Goal: Answer question/provide support: Share knowledge or assist other users

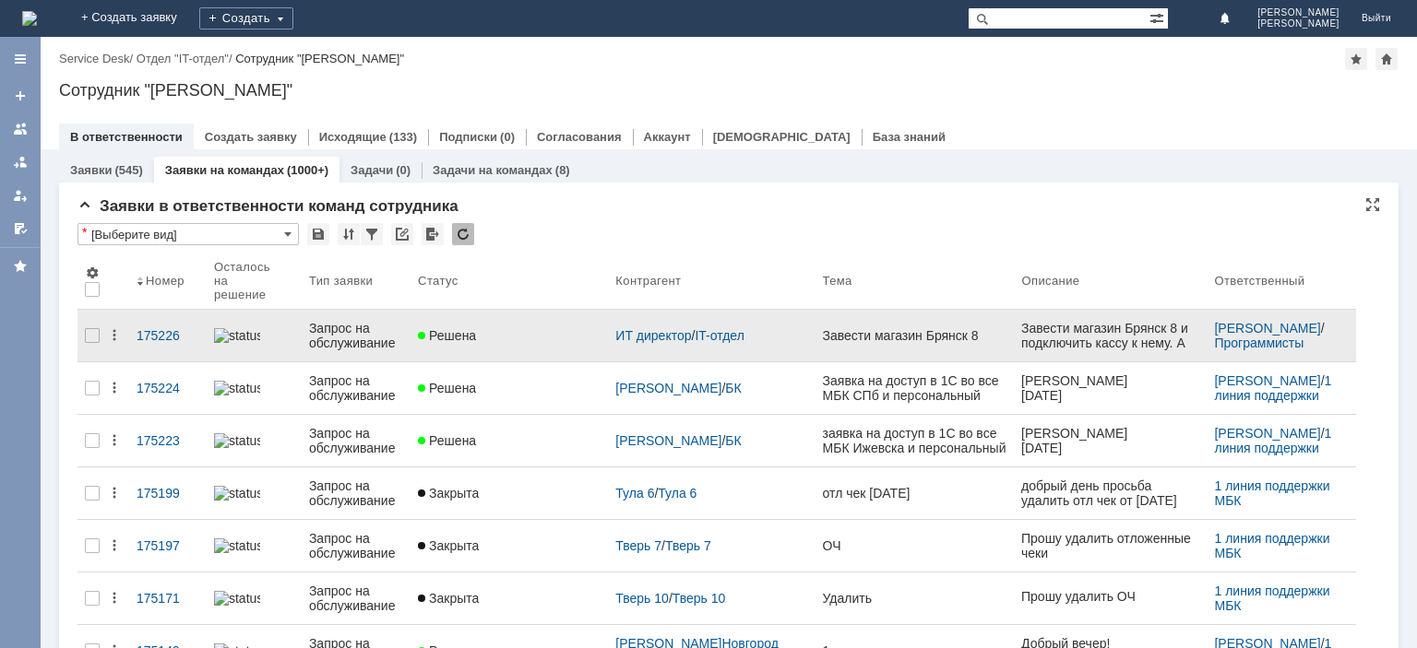
click at [374, 321] on div "Запрос на обслуживание" at bounding box center [356, 336] width 94 height 30
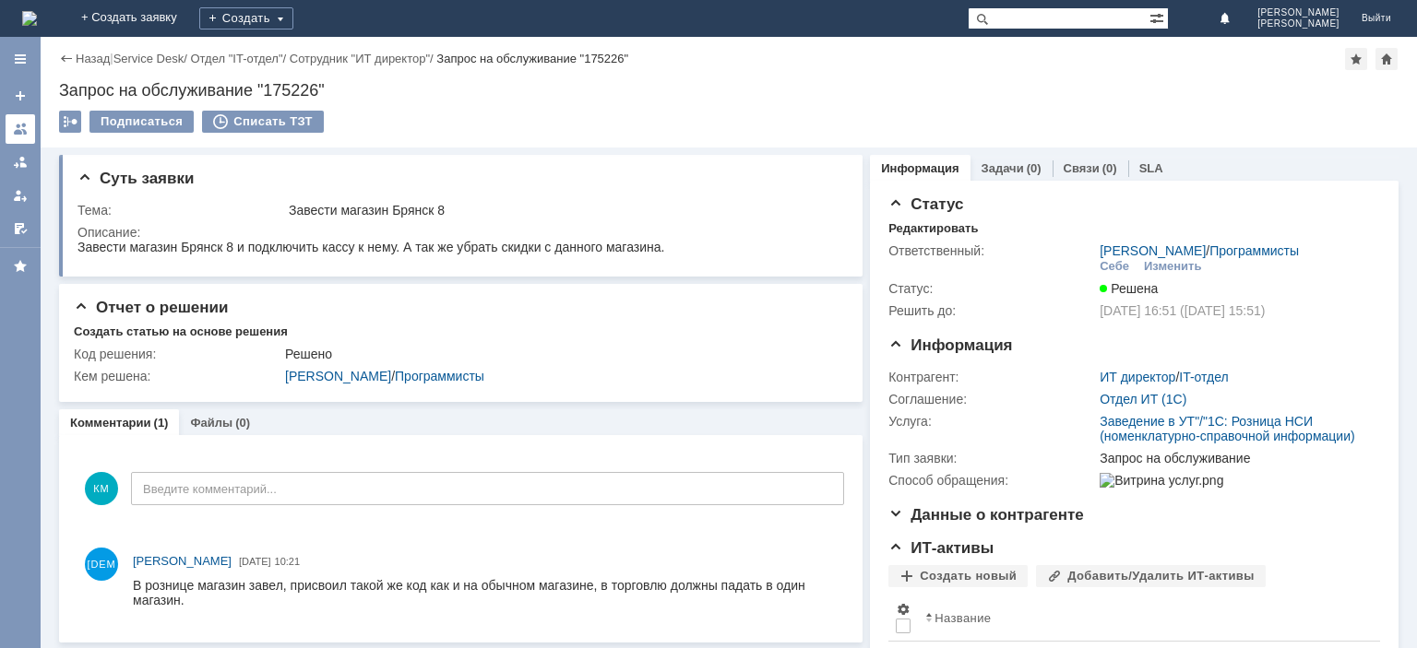
click at [22, 128] on div at bounding box center [20, 129] width 15 height 15
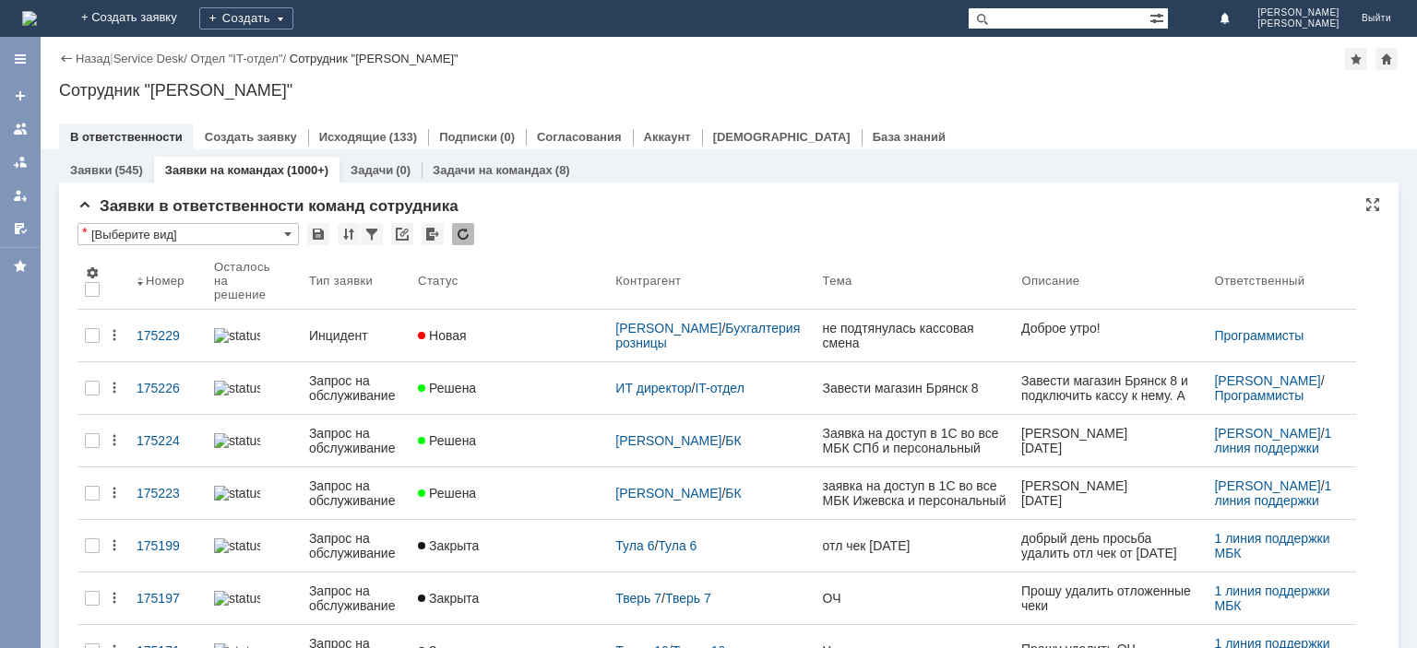
click at [457, 231] on div at bounding box center [463, 234] width 22 height 22
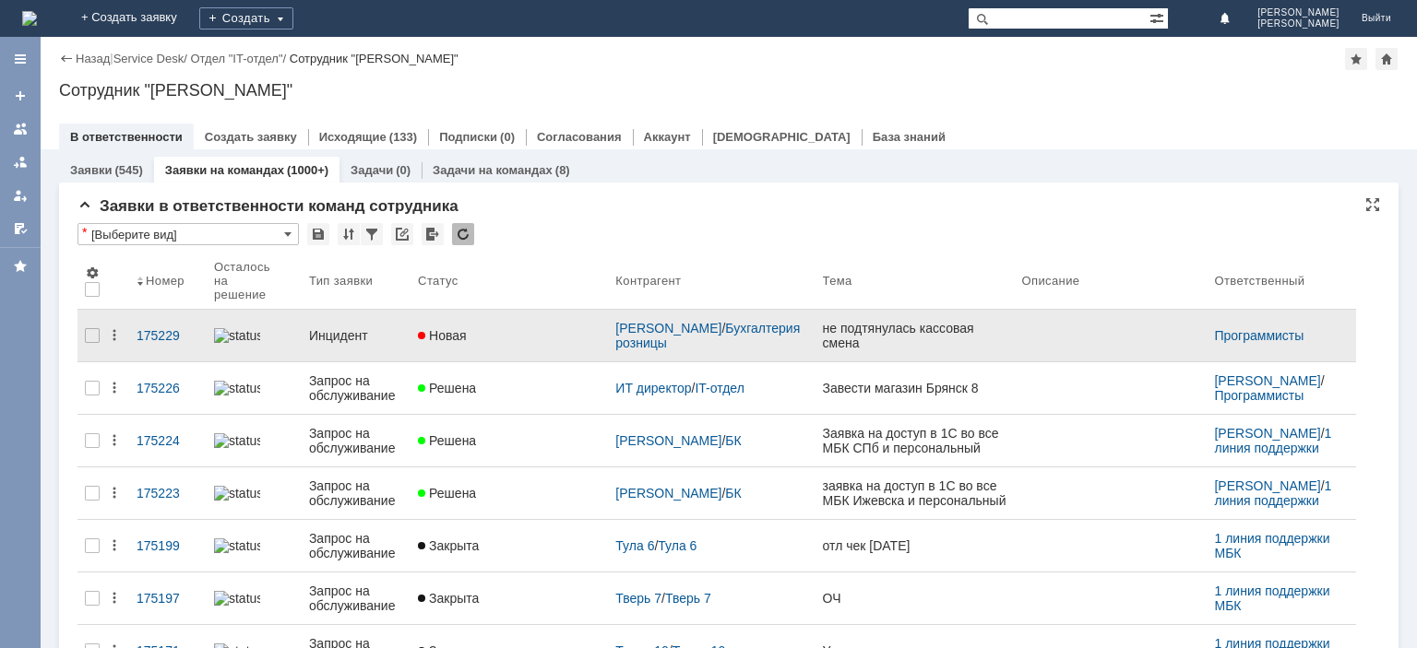
click at [347, 328] on div "Инцидент" at bounding box center [356, 335] width 94 height 15
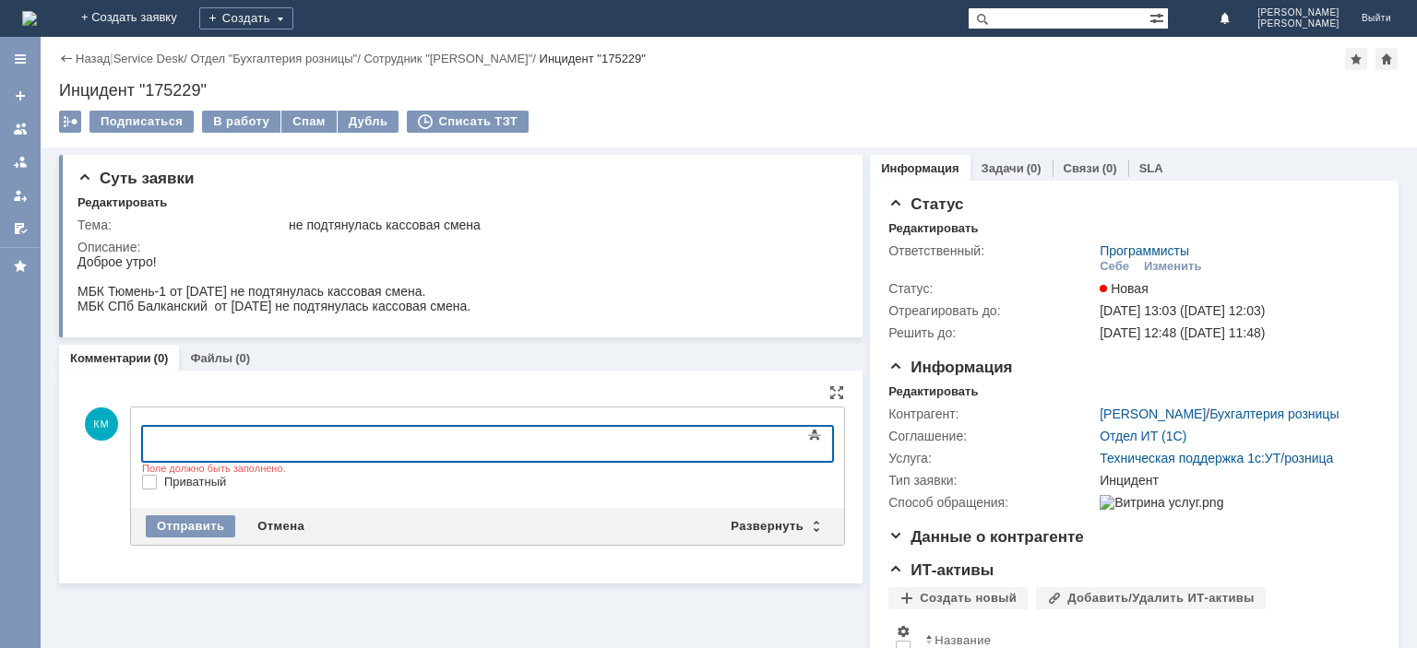
click at [245, 110] on div "Назад | Service Desk / Отдел "Бухгалтерия розницы" / Сотрудник "[PERSON_NAME]" …" at bounding box center [729, 92] width 1376 height 111
click at [245, 116] on div "В работу" at bounding box center [241, 122] width 78 height 22
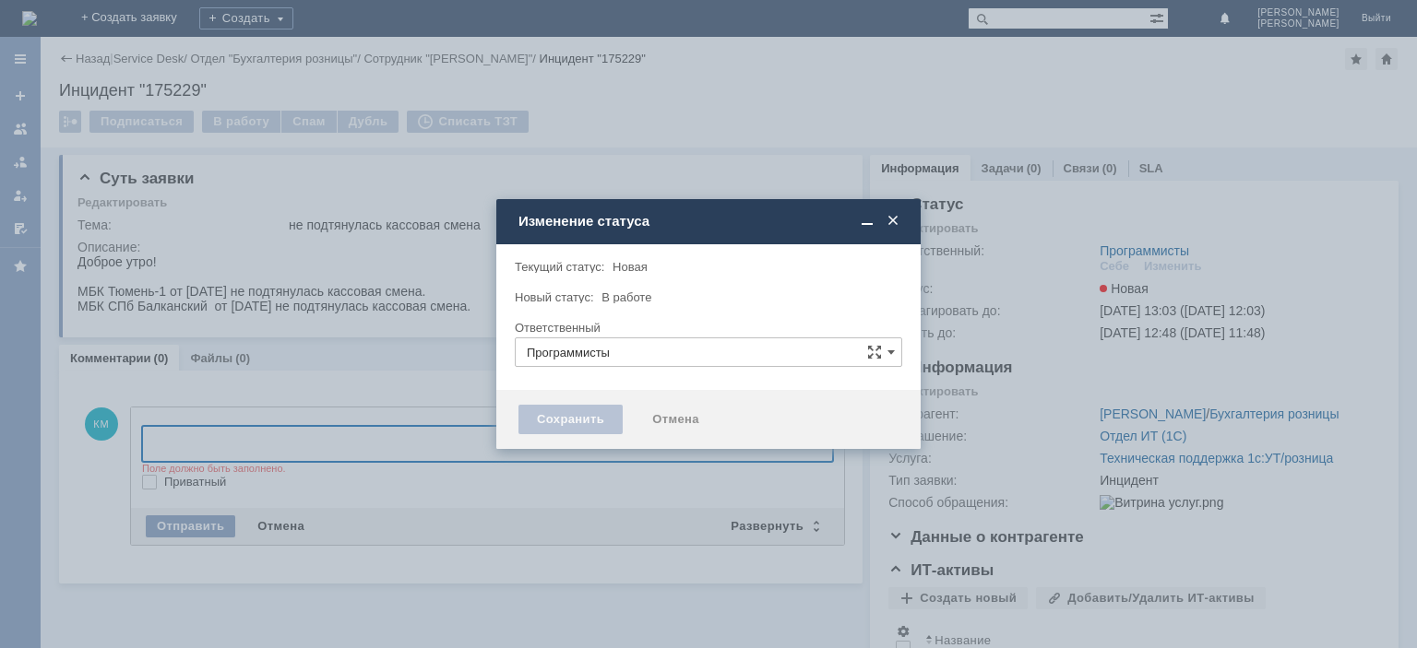
type input "[PERSON_NAME]"
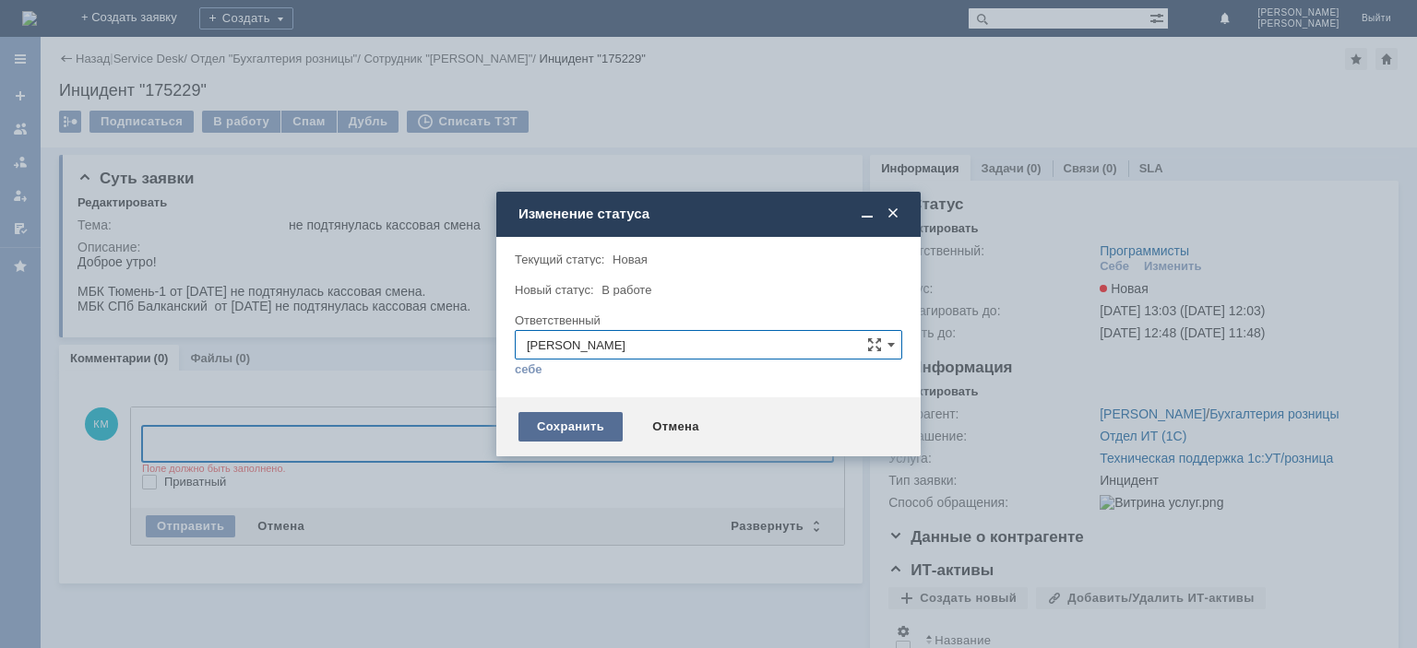
click at [548, 421] on div "Сохранить" at bounding box center [570, 427] width 104 height 30
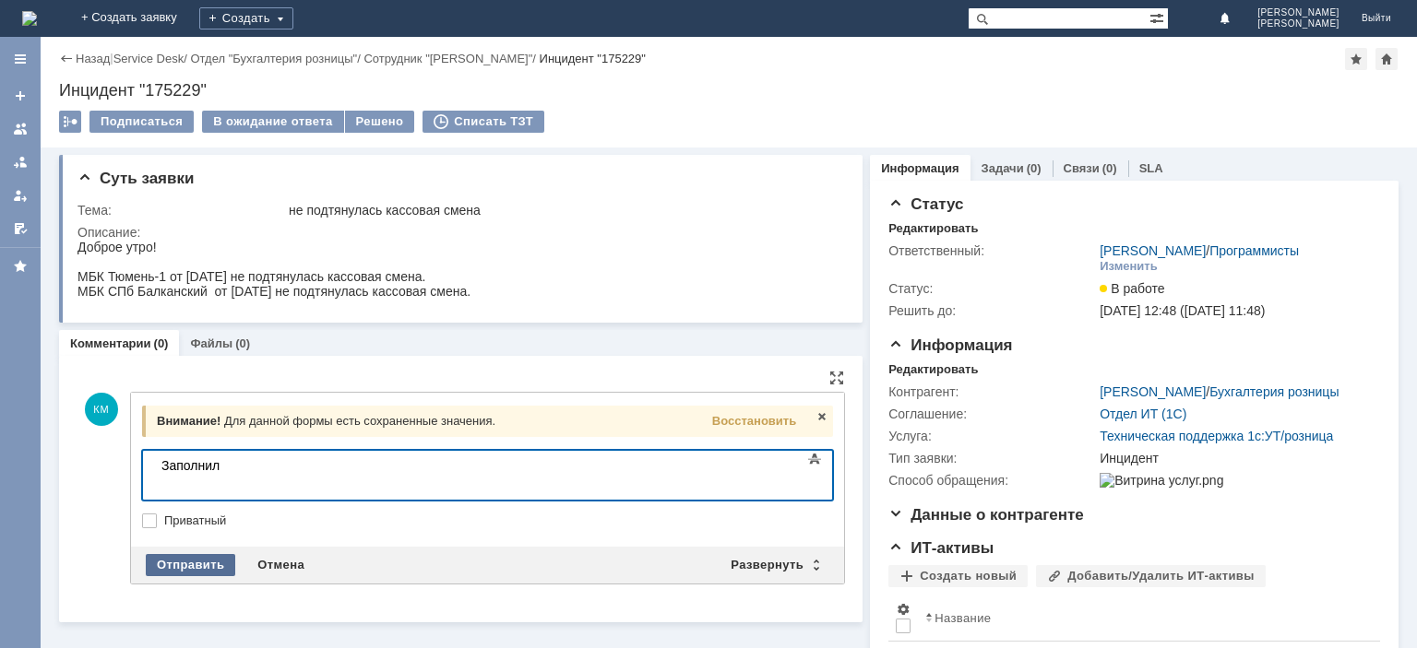
click at [168, 564] on div "Отправить" at bounding box center [190, 565] width 89 height 22
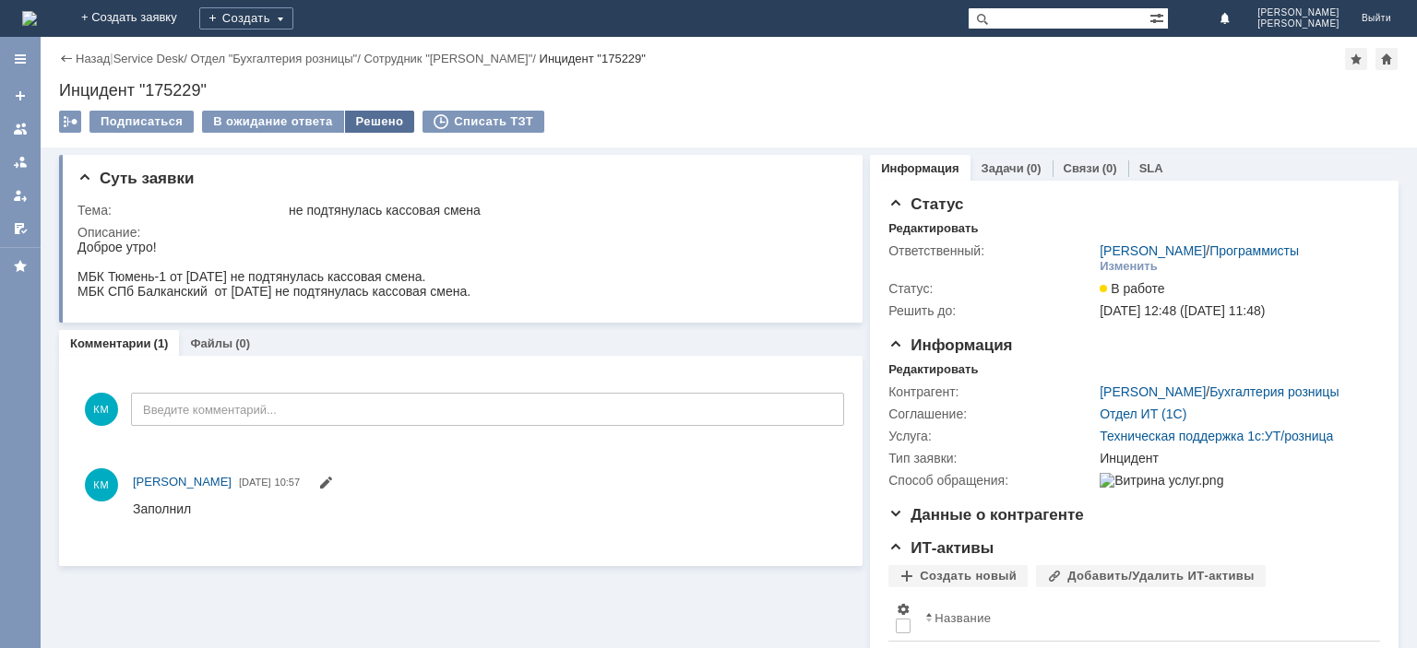
click at [369, 122] on div "Решено" at bounding box center [380, 122] width 70 height 22
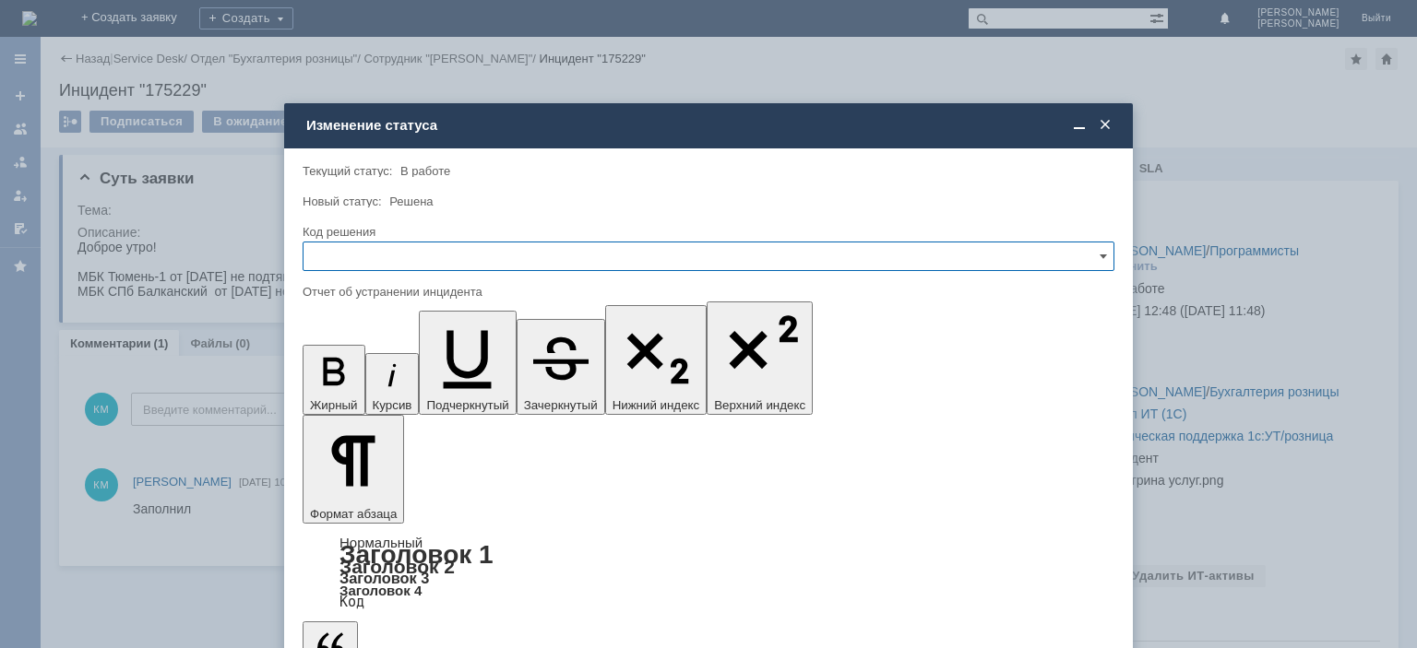
click at [378, 260] on input "text" at bounding box center [709, 257] width 812 height 30
click at [350, 374] on span "Решено" at bounding box center [709, 381] width 788 height 15
type input "Решено"
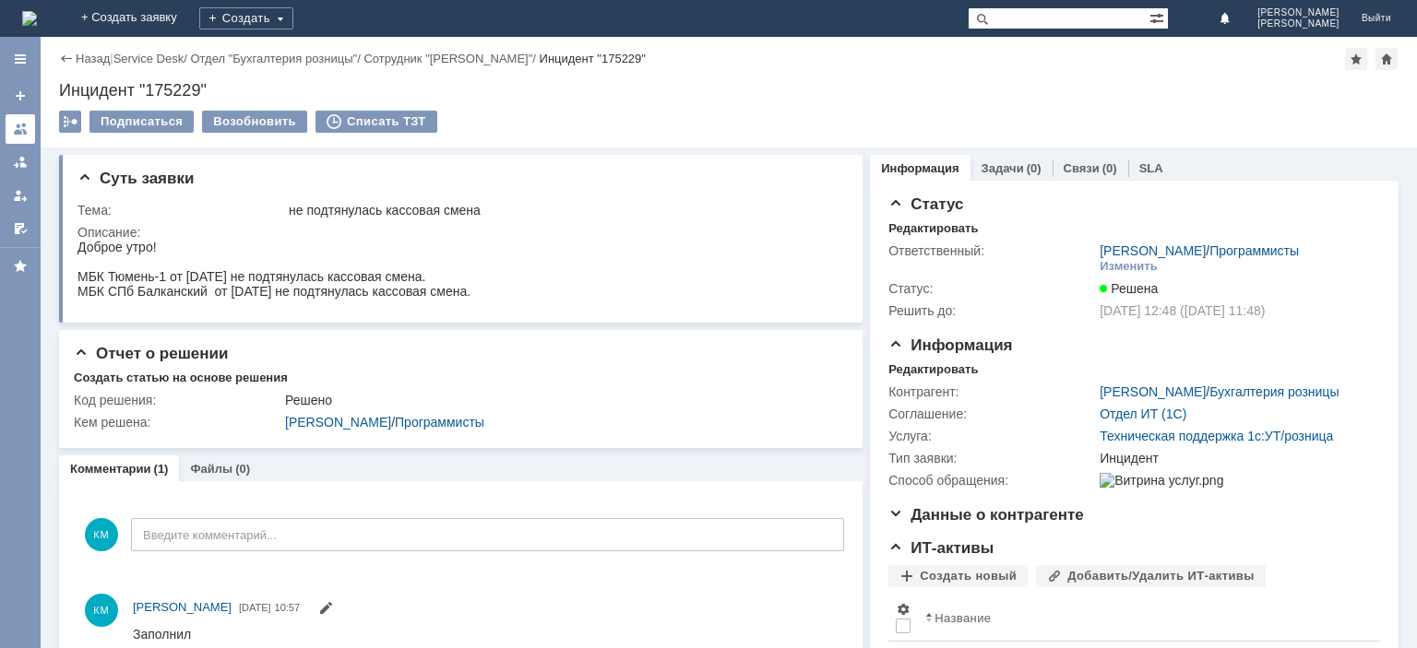
click at [20, 126] on div at bounding box center [20, 129] width 15 height 15
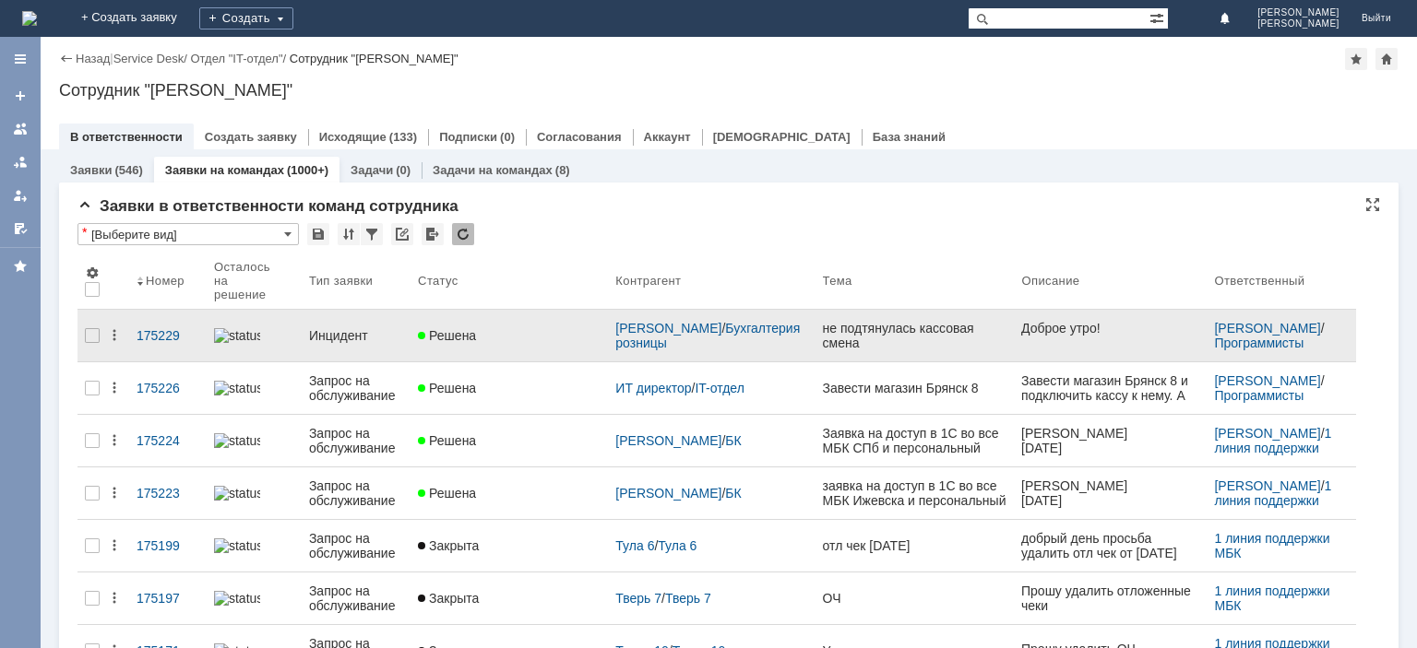
click at [354, 328] on div "Инцидент" at bounding box center [356, 335] width 94 height 15
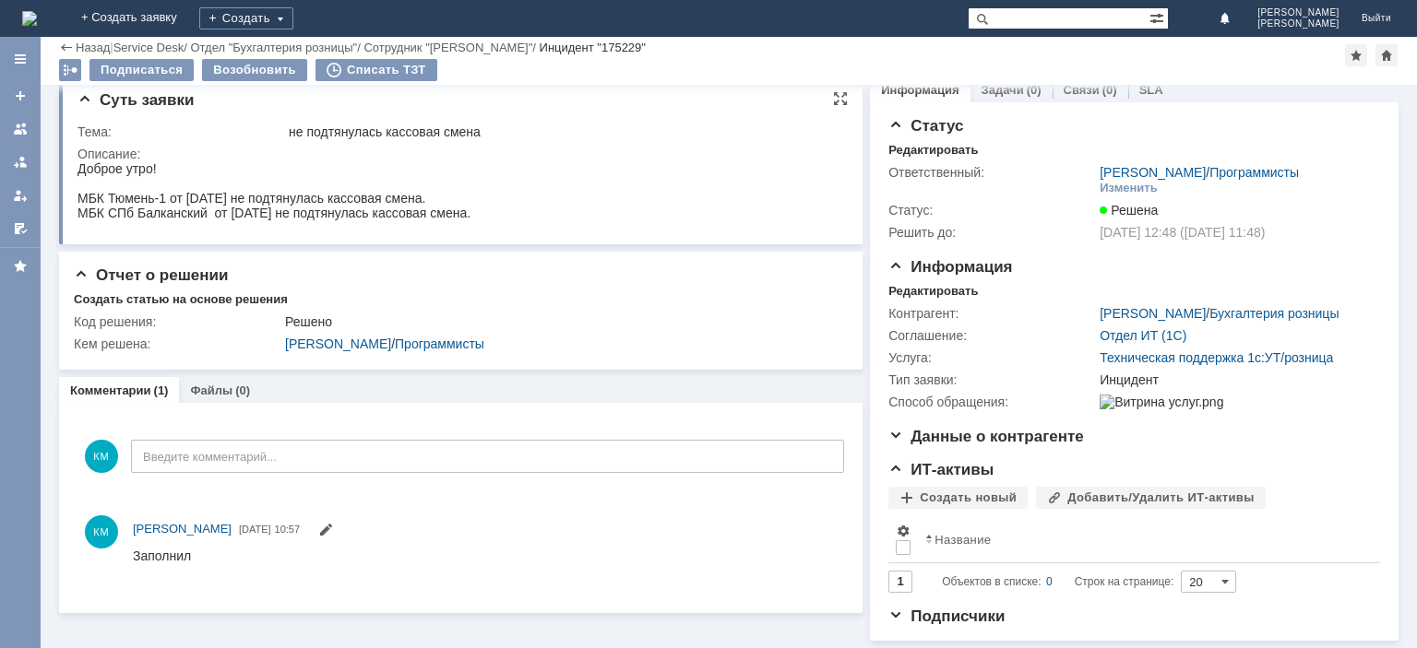
scroll to position [28, 0]
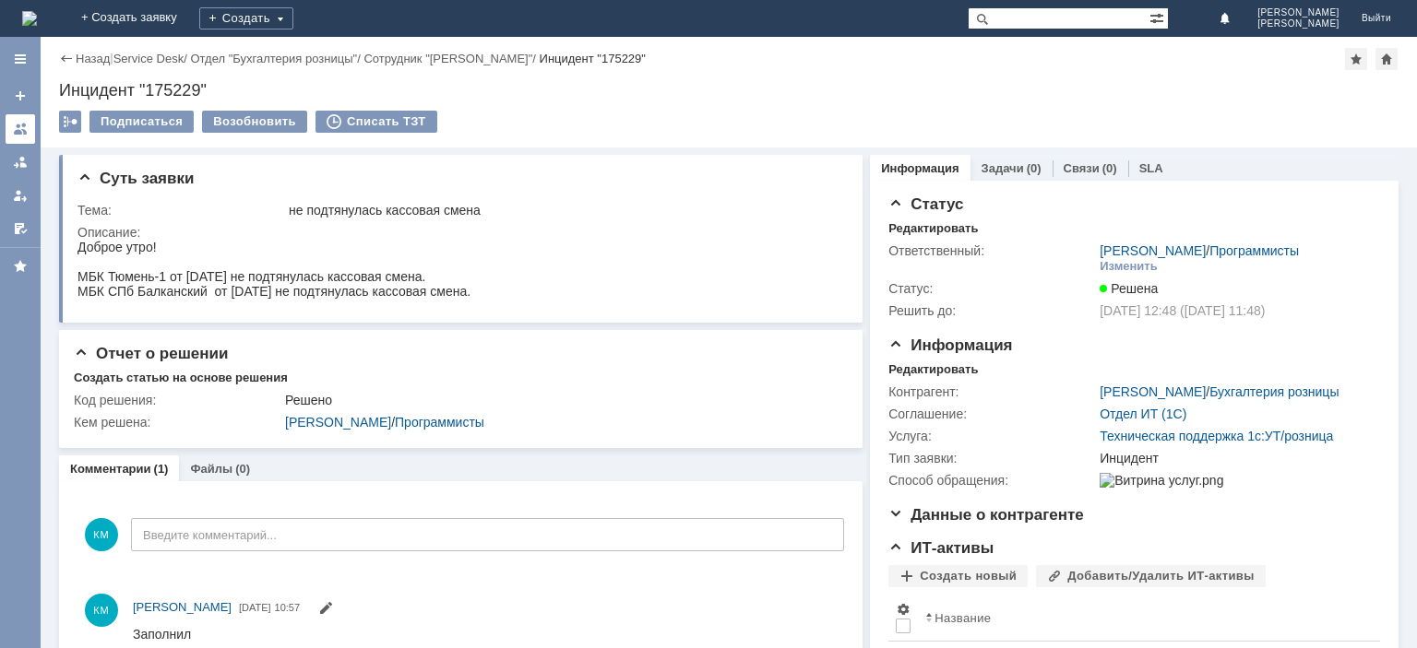
click at [21, 128] on div at bounding box center [20, 129] width 15 height 15
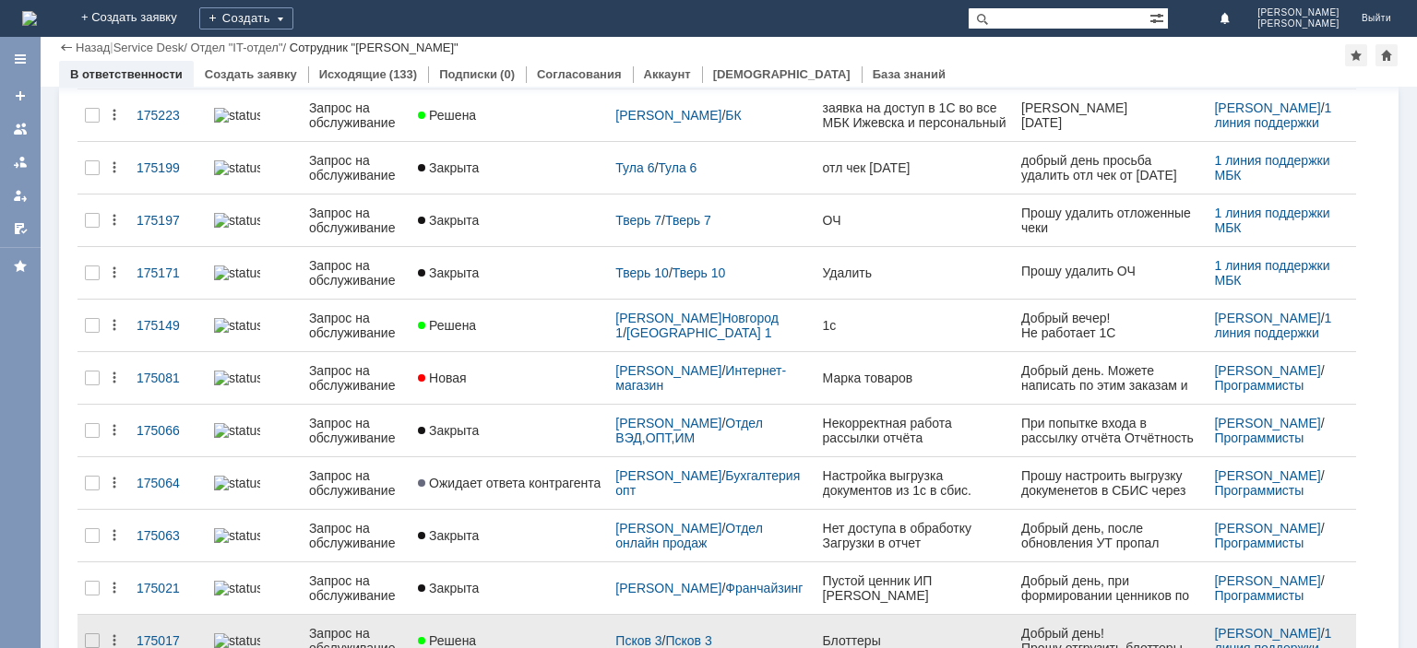
scroll to position [687, 0]
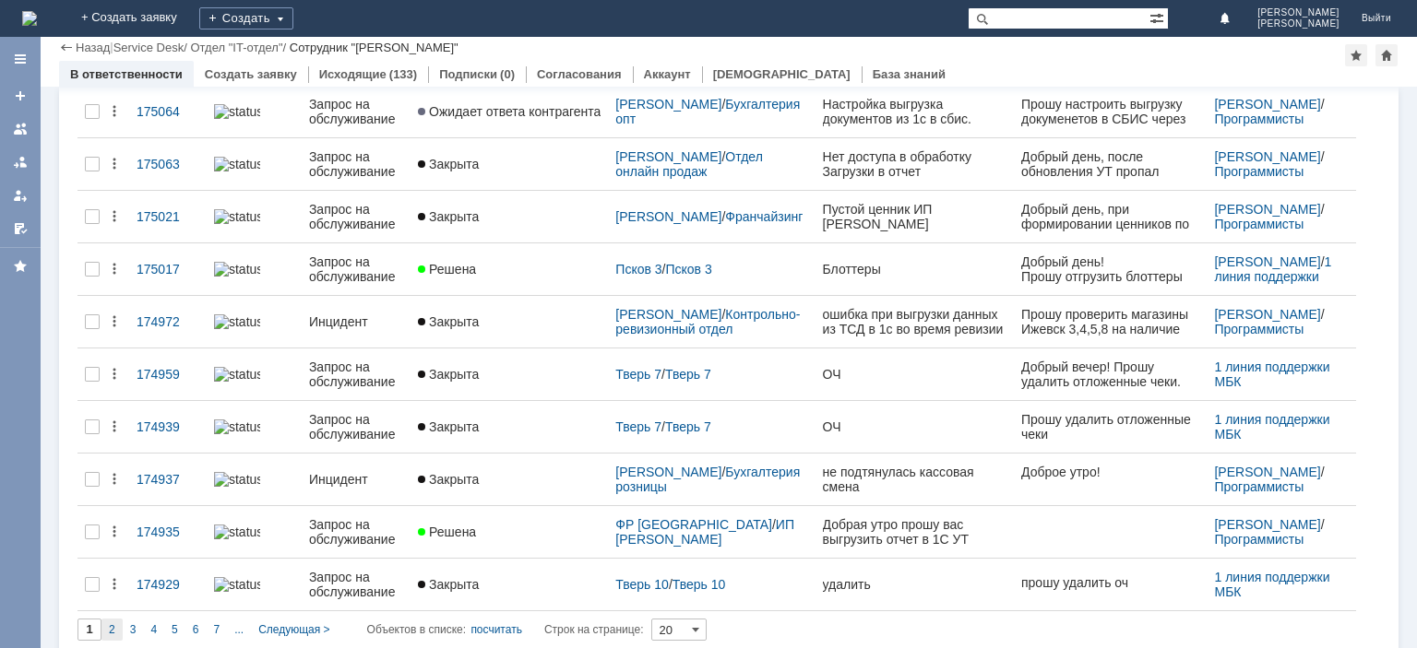
click at [119, 619] on div "2" at bounding box center [111, 630] width 21 height 22
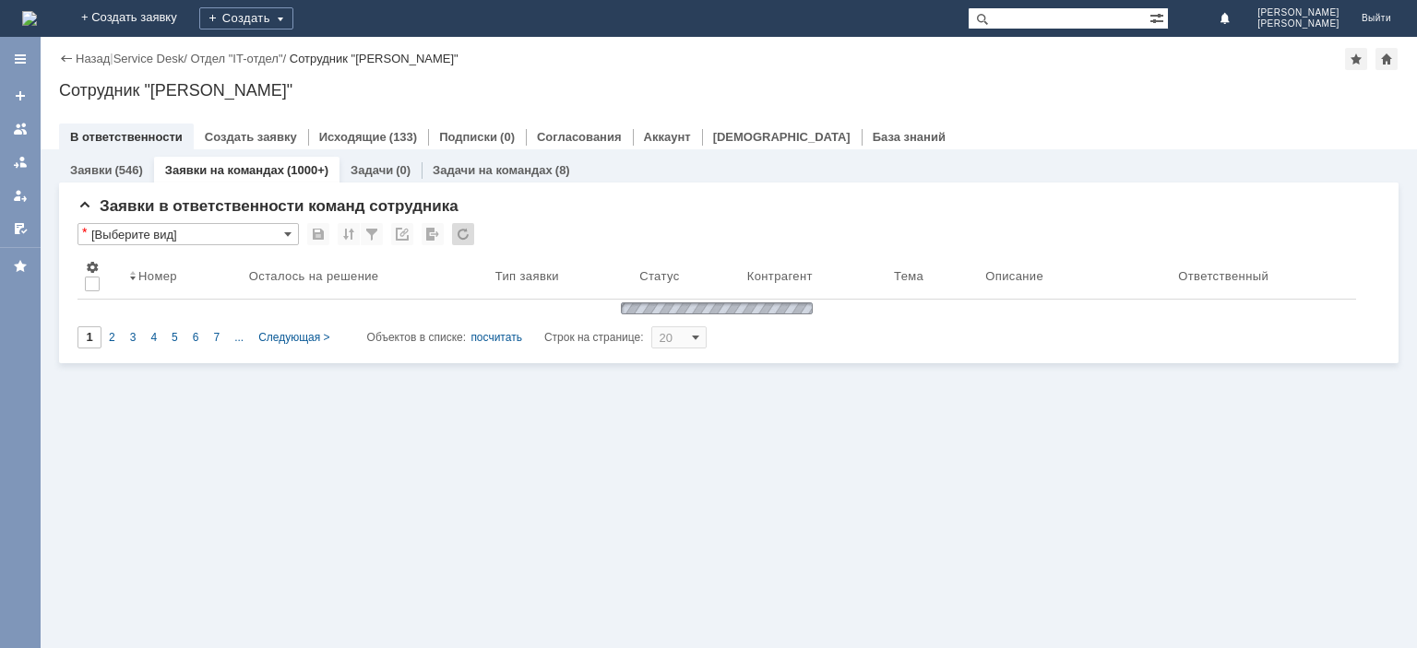
scroll to position [0, 0]
type input "2"
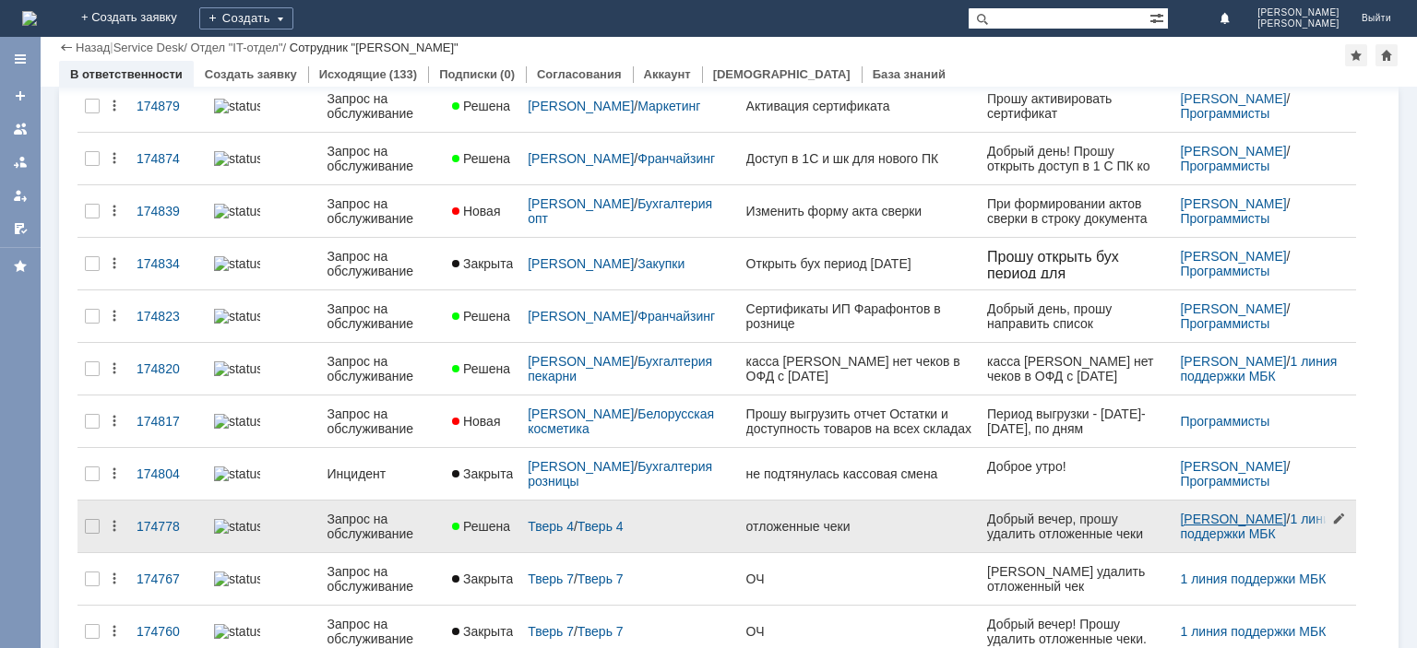
click at [1201, 515] on link "[PERSON_NAME]" at bounding box center [1233, 519] width 106 height 15
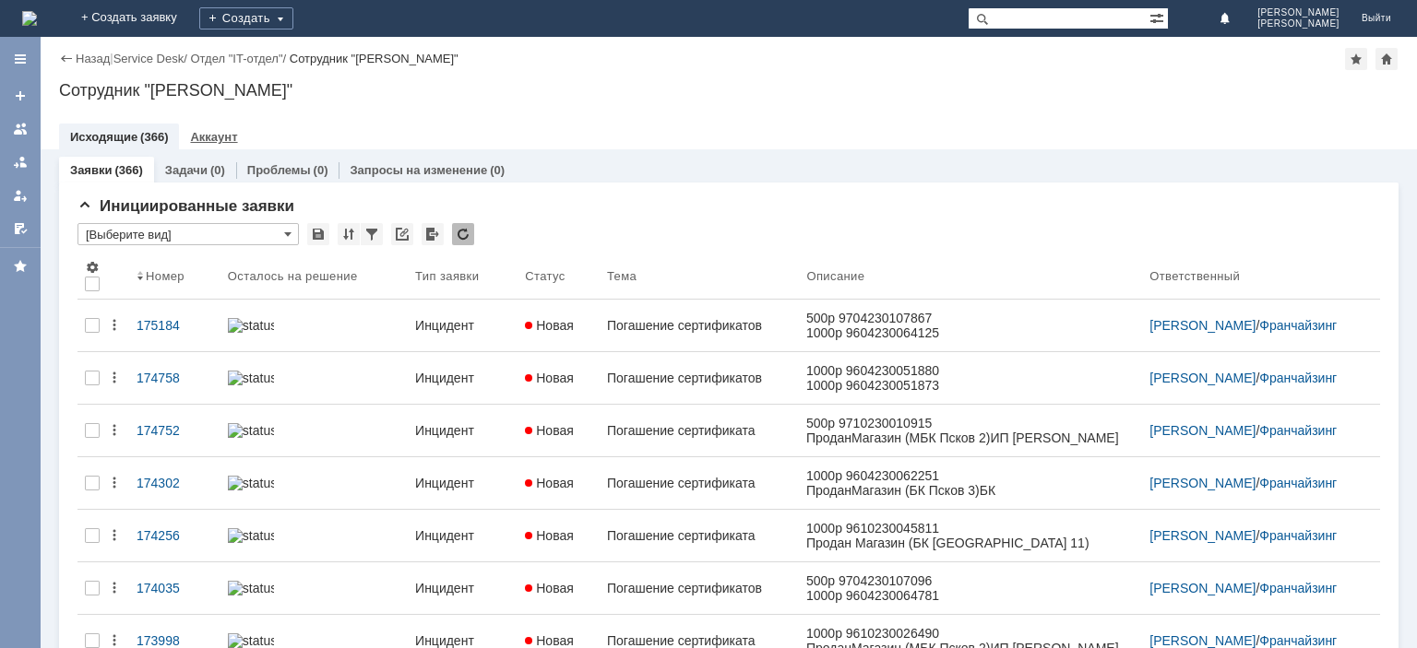
click at [209, 138] on link "Аккаунт" at bounding box center [213, 137] width 47 height 14
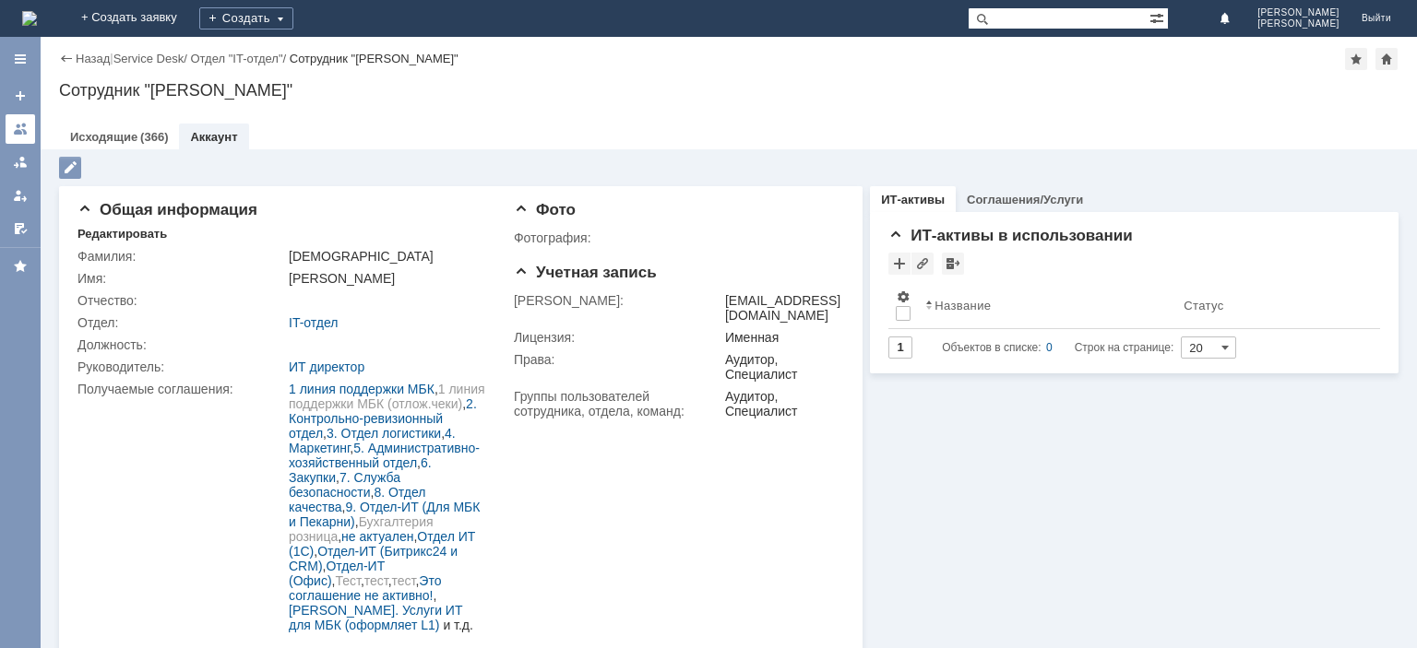
click at [18, 128] on div at bounding box center [20, 129] width 15 height 15
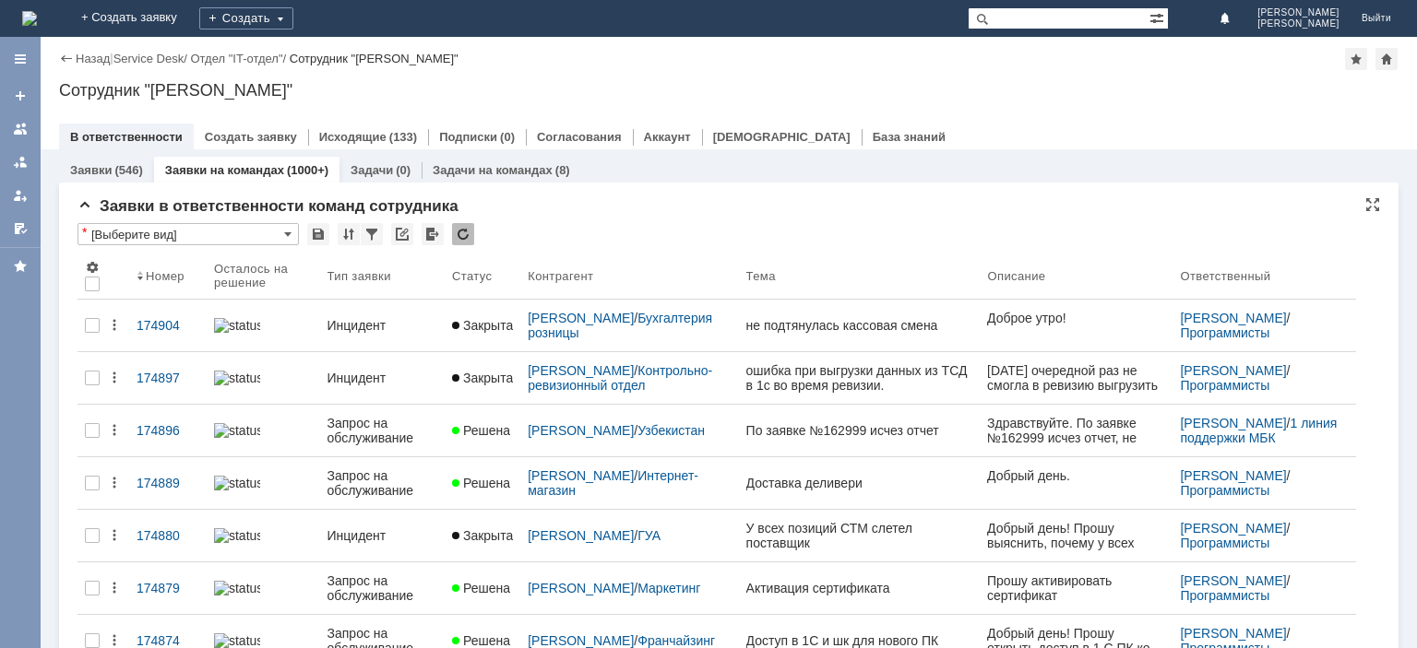
click at [464, 228] on div at bounding box center [463, 234] width 22 height 22
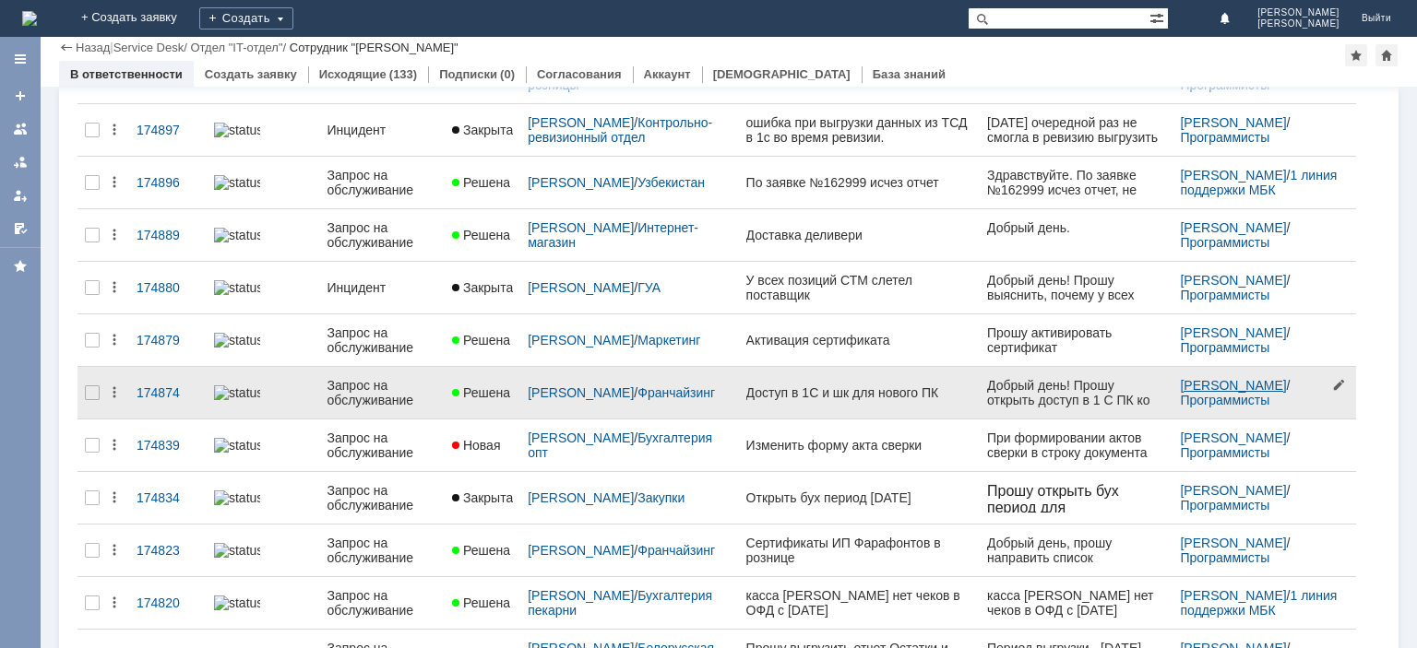
click at [1215, 381] on link "[PERSON_NAME]" at bounding box center [1233, 385] width 106 height 15
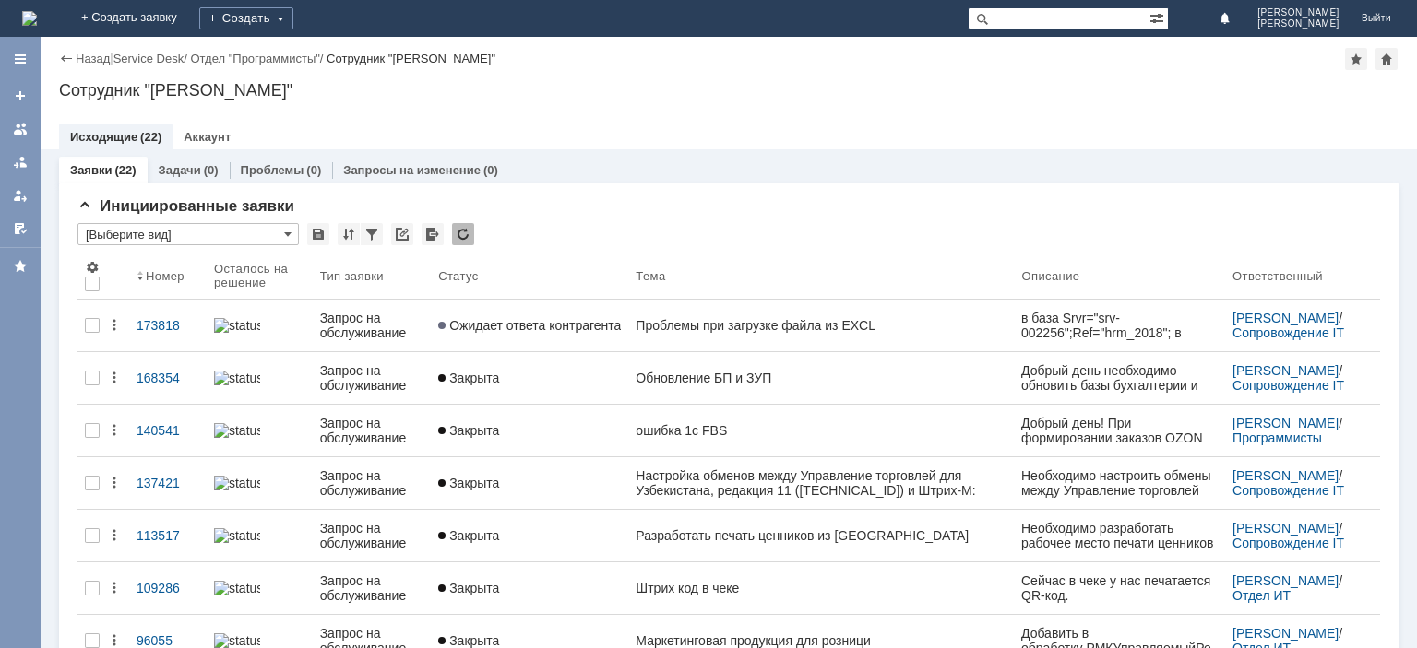
drag, startPoint x: 212, startPoint y: 132, endPoint x: 240, endPoint y: 138, distance: 28.4
click at [212, 132] on link "Аккаунт" at bounding box center [207, 137] width 47 height 14
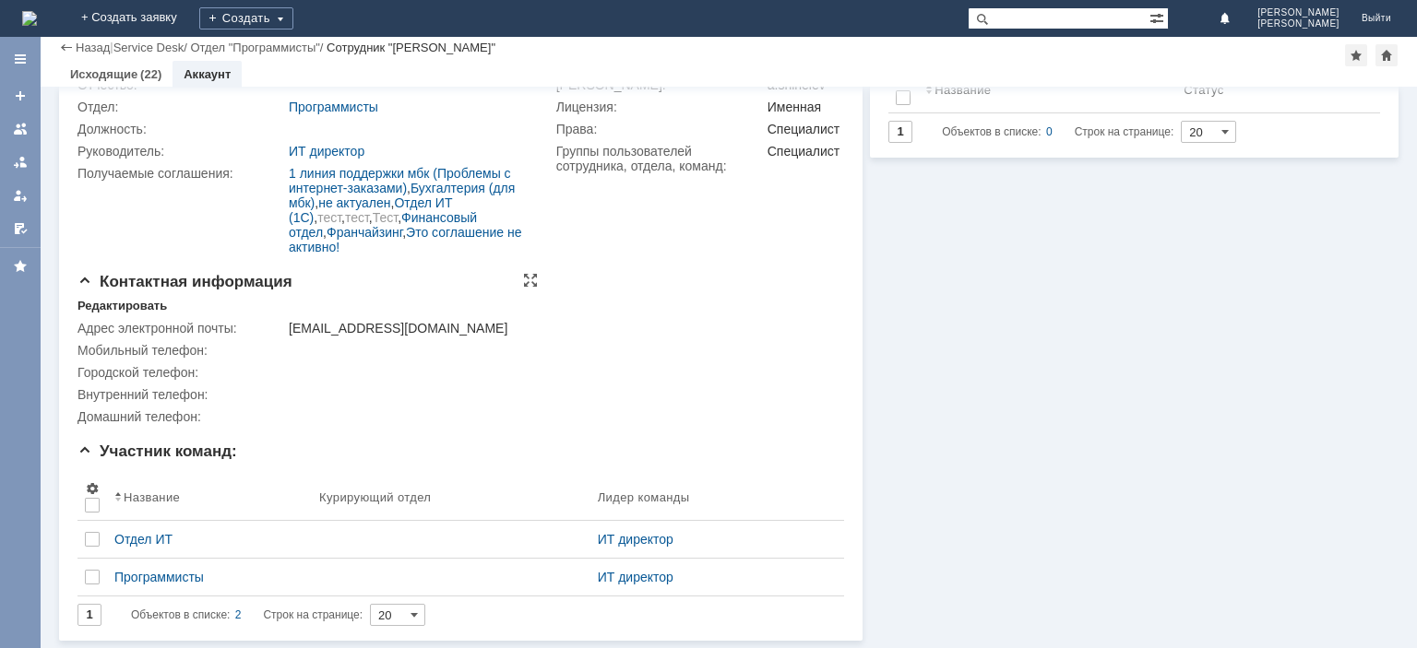
scroll to position [152, 0]
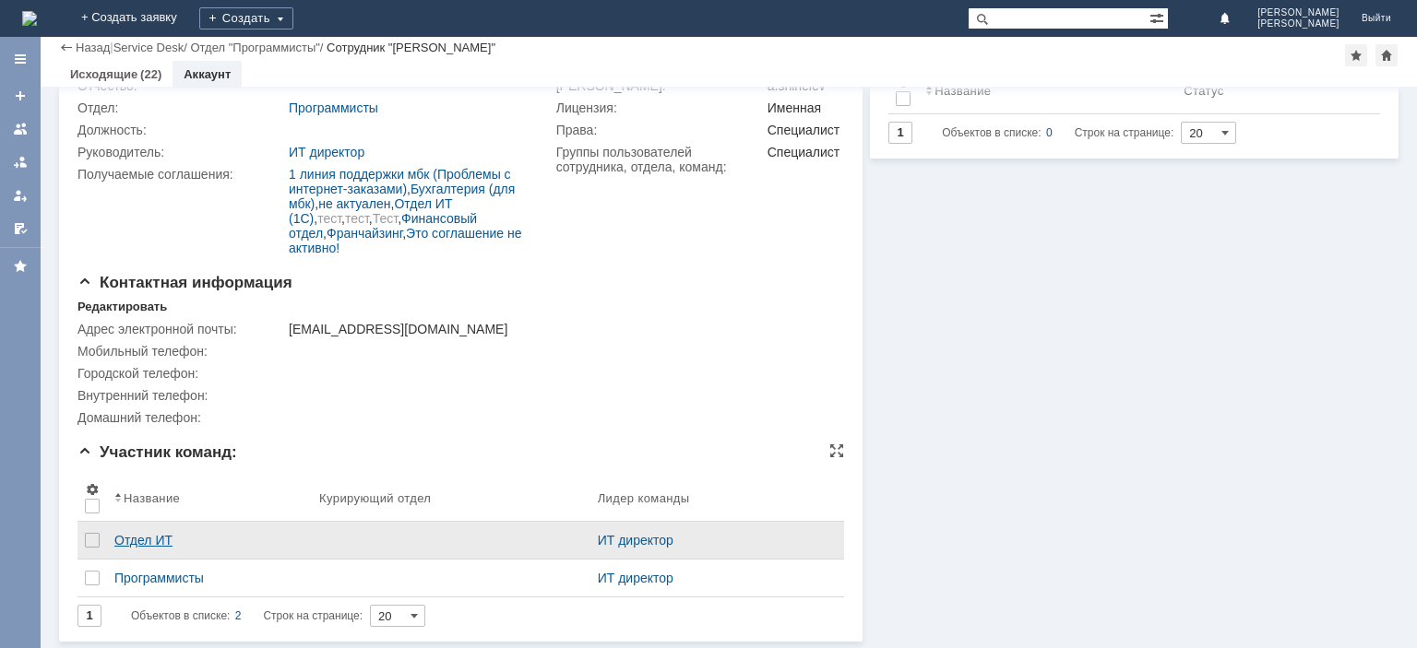
click at [150, 537] on div "Отдел ИТ" at bounding box center [209, 540] width 190 height 15
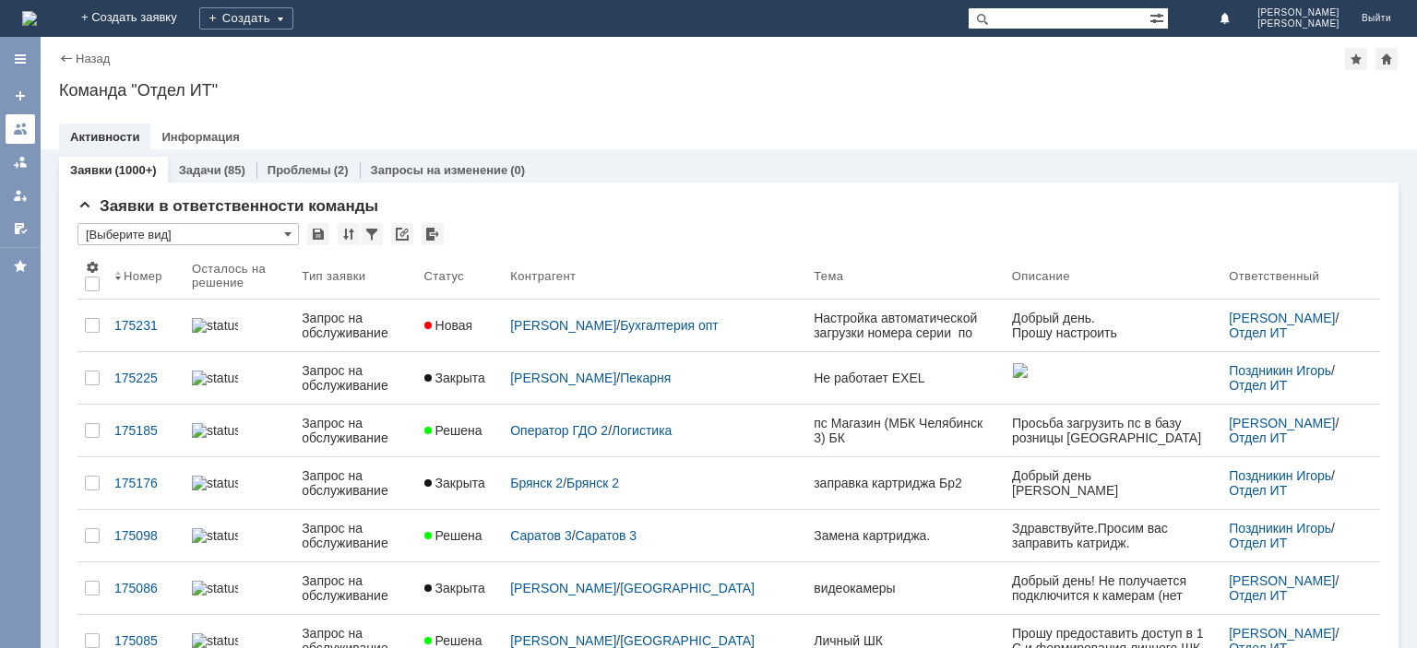
click at [20, 131] on div at bounding box center [20, 129] width 15 height 15
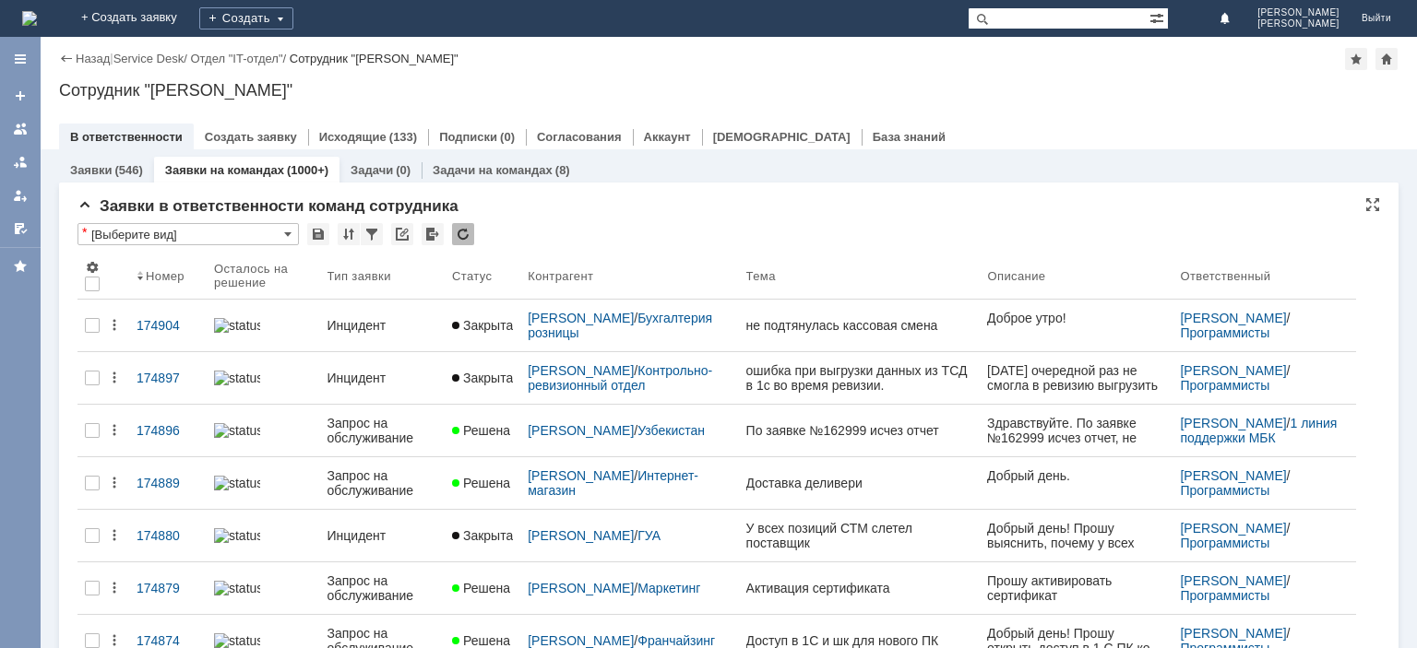
scroll to position [92, 0]
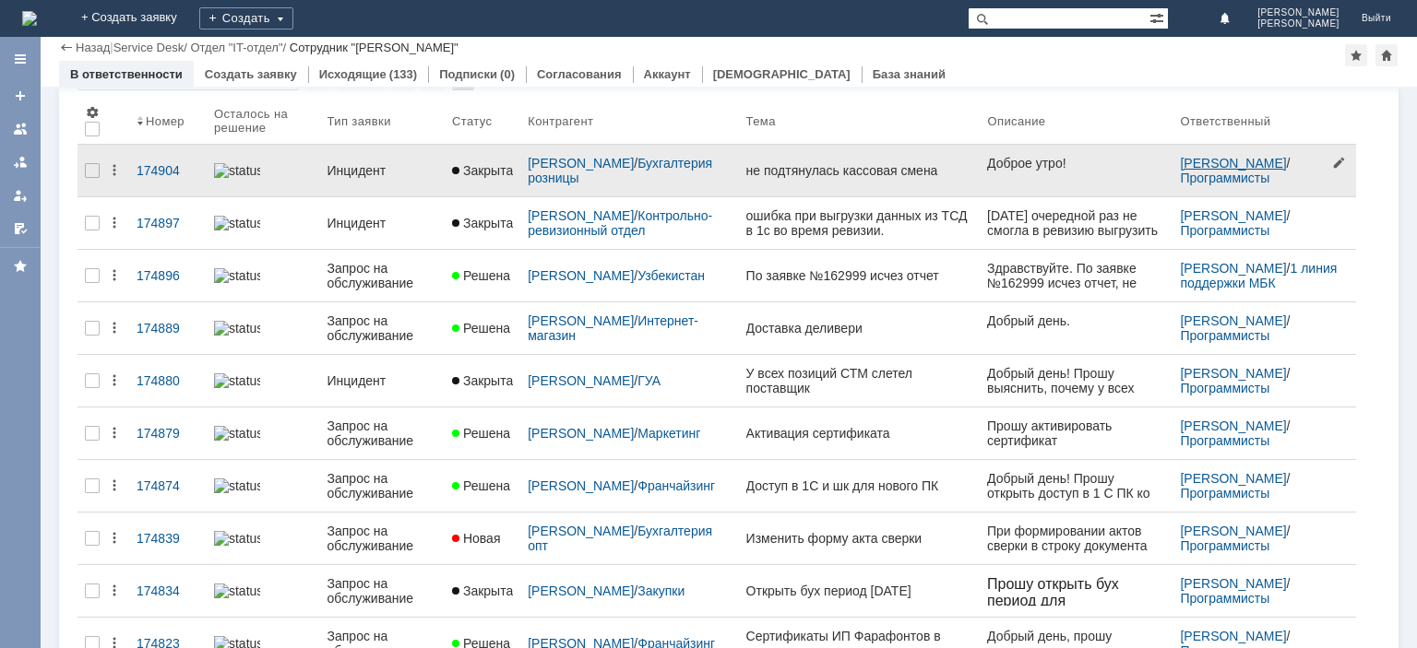
click at [1207, 162] on link "[PERSON_NAME]" at bounding box center [1233, 163] width 106 height 15
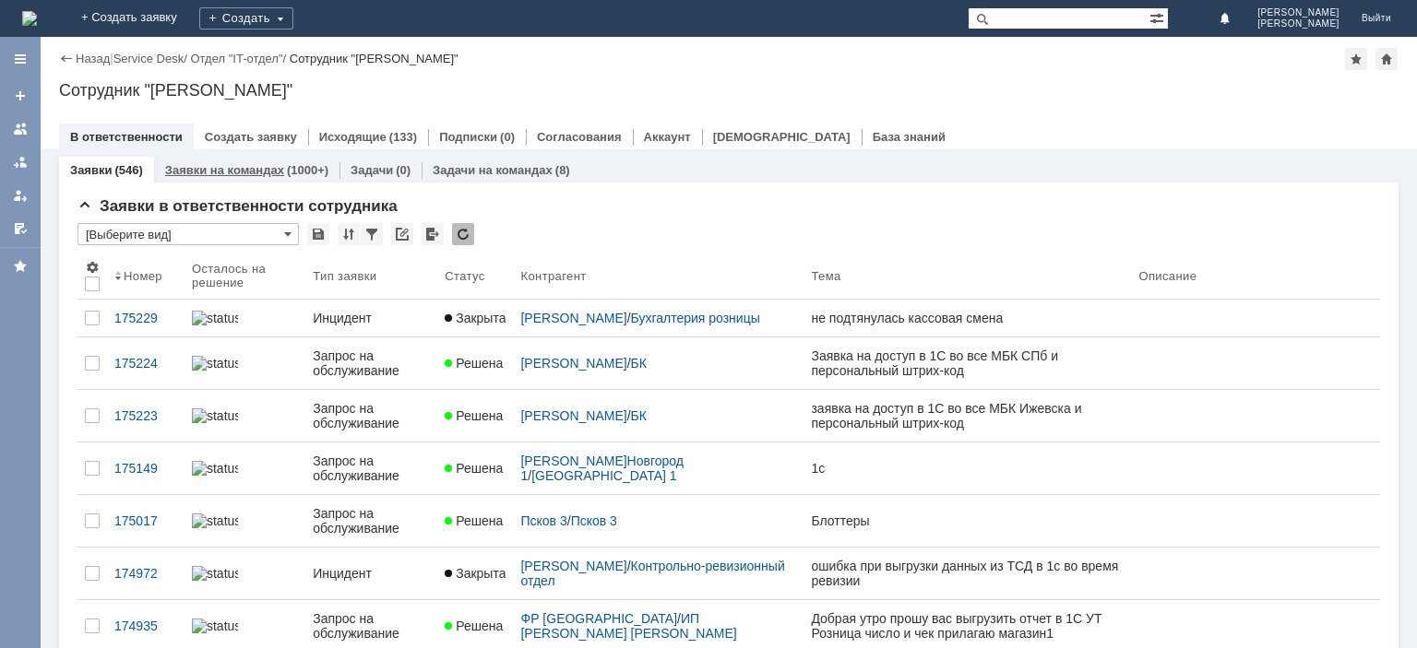
click at [225, 168] on link "Заявки на командах" at bounding box center [224, 170] width 119 height 14
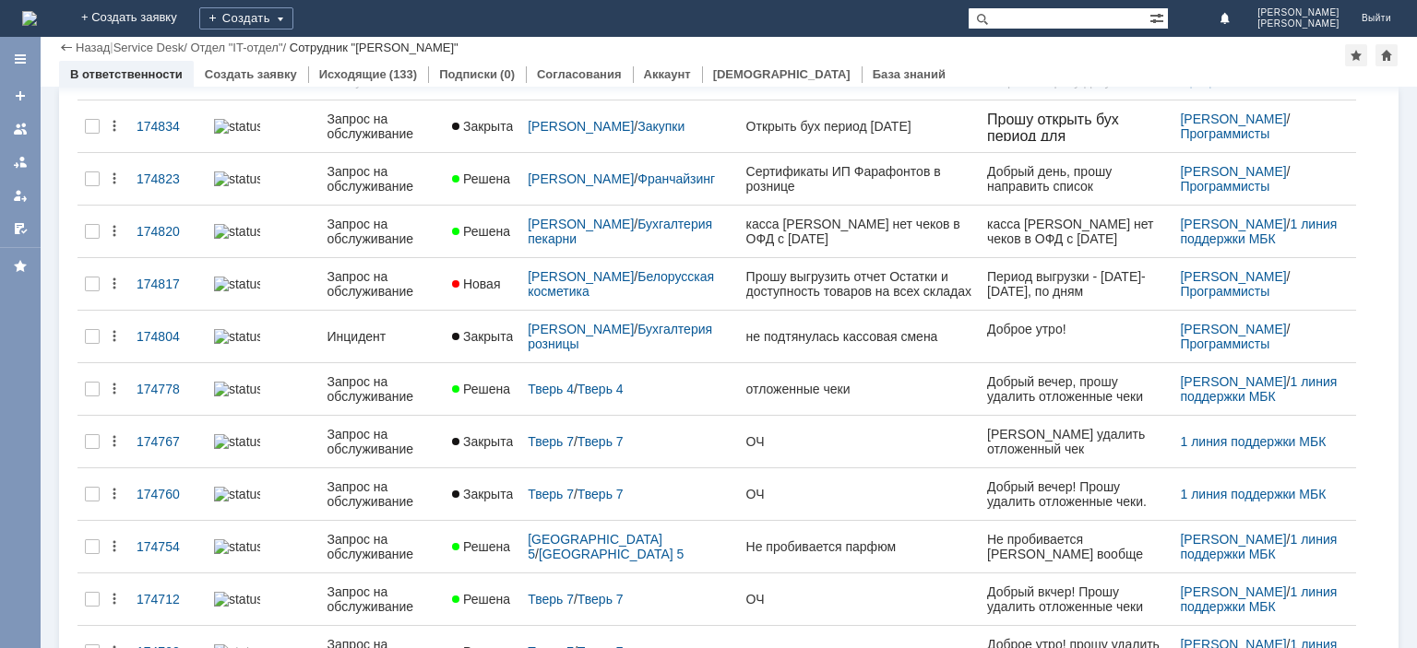
scroll to position [650, 0]
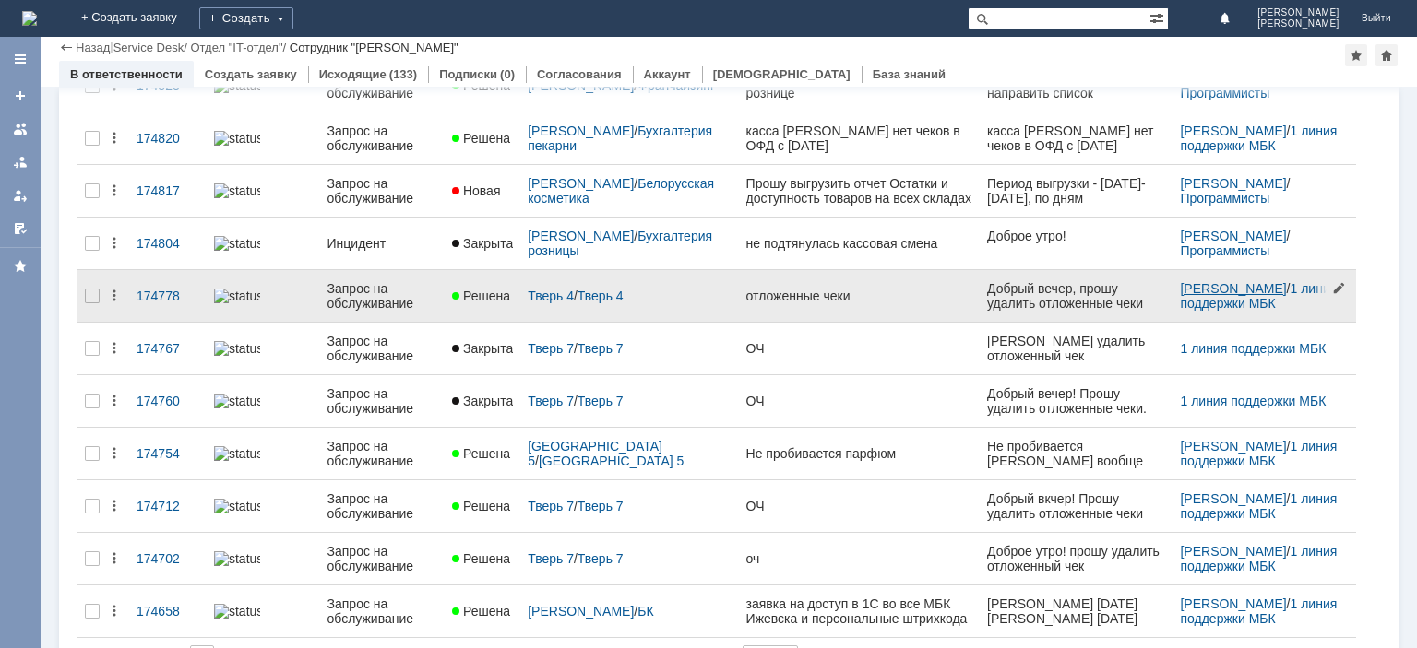
click at [1201, 286] on link "[PERSON_NAME]" at bounding box center [1233, 288] width 106 height 15
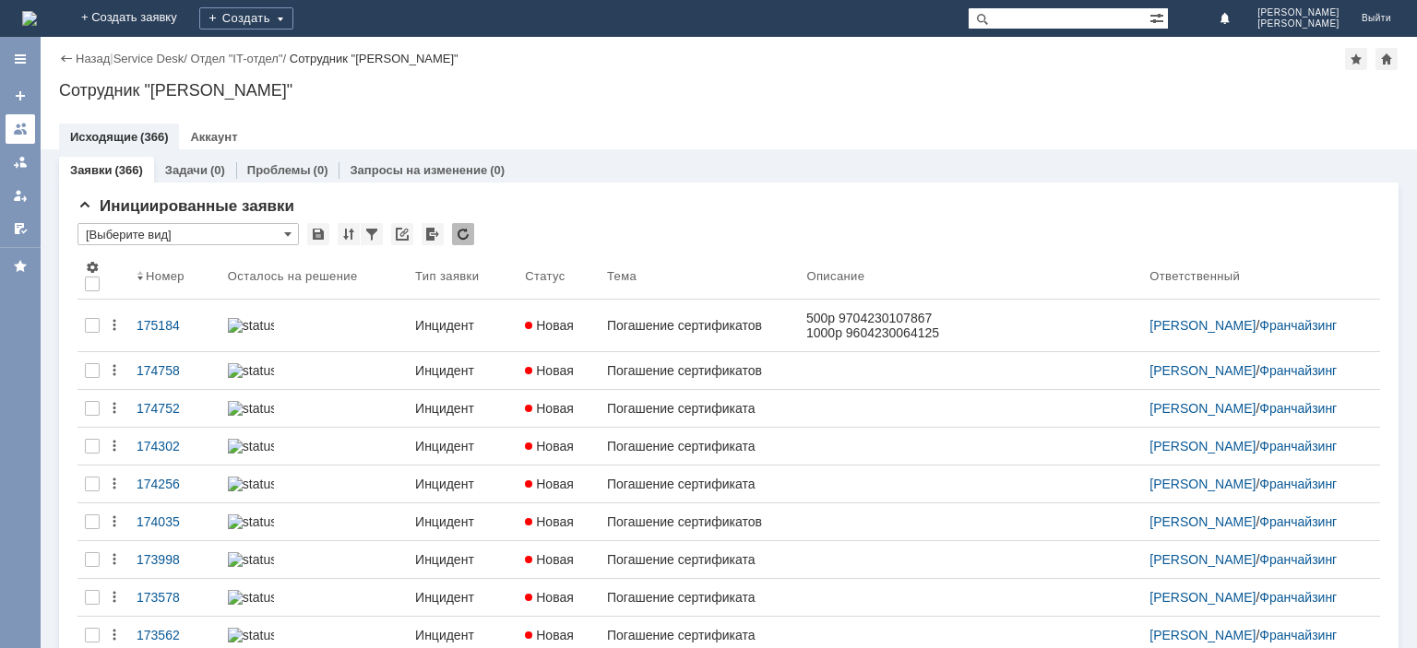
click at [17, 125] on div at bounding box center [20, 129] width 15 height 15
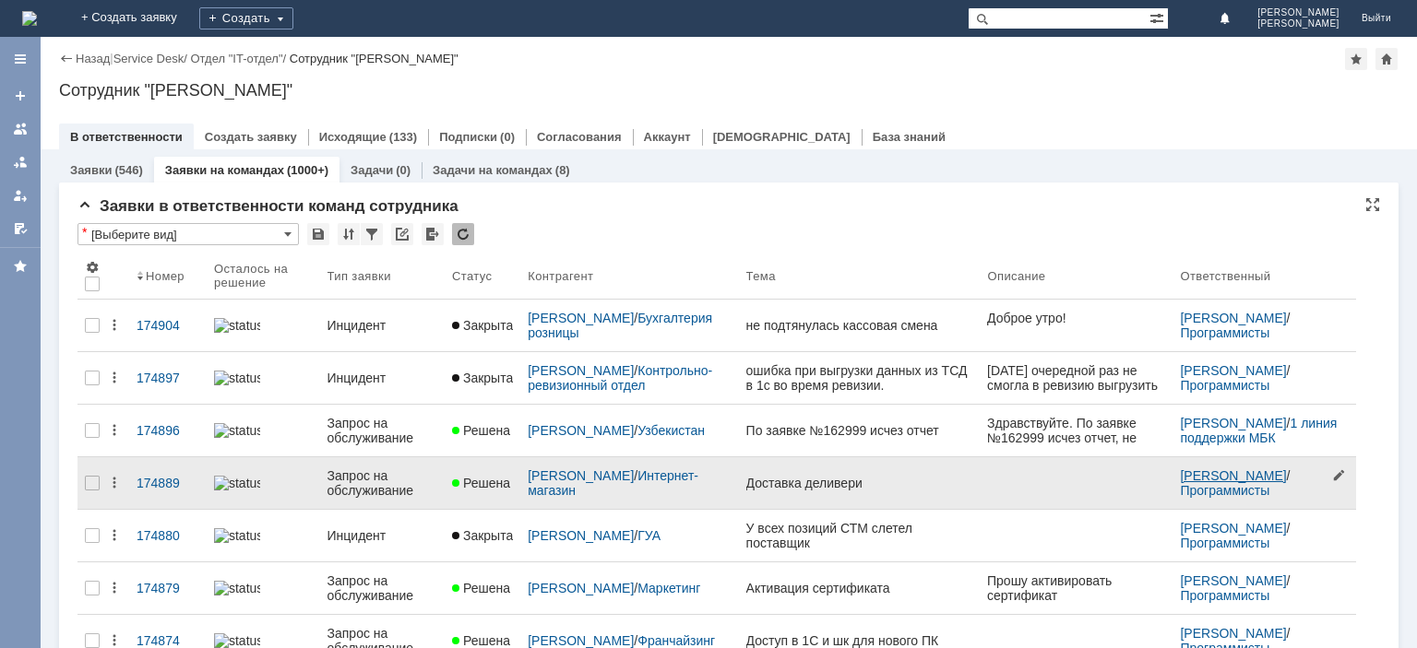
click at [1190, 475] on link "[PERSON_NAME]" at bounding box center [1233, 476] width 106 height 15
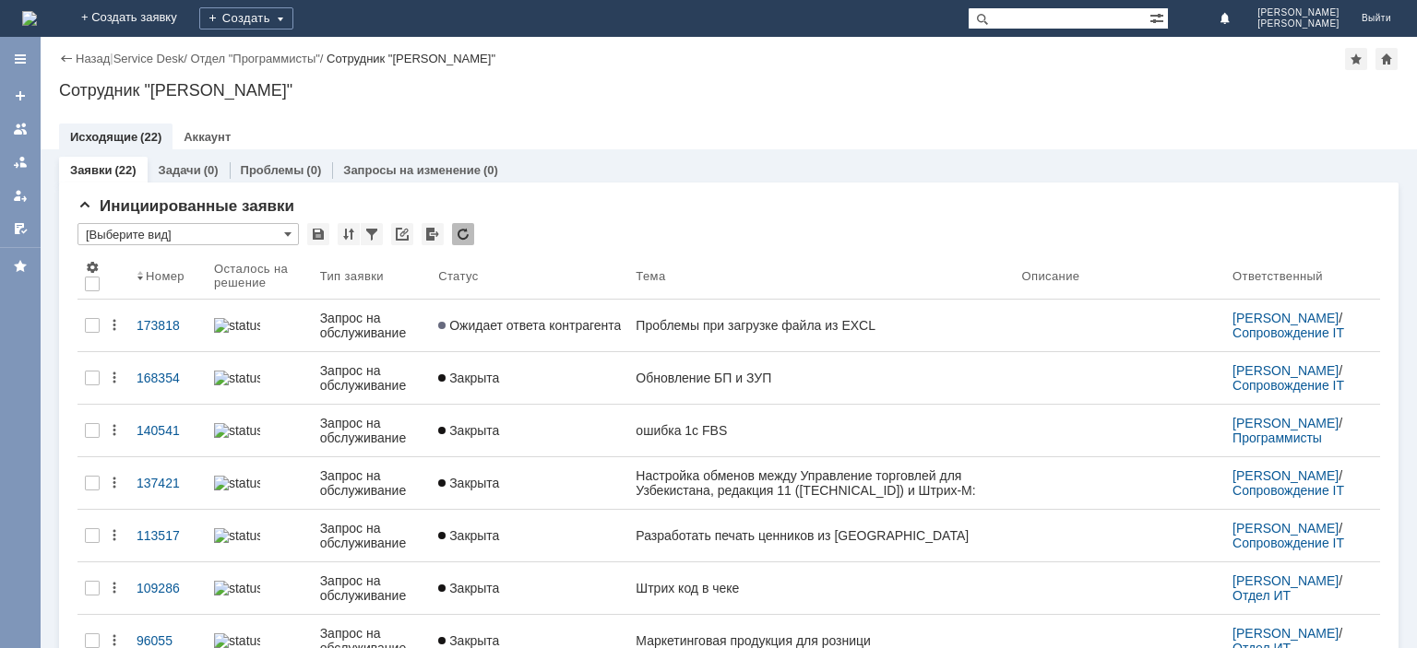
click at [216, 131] on div "Аккаунт" at bounding box center [206, 137] width 69 height 27
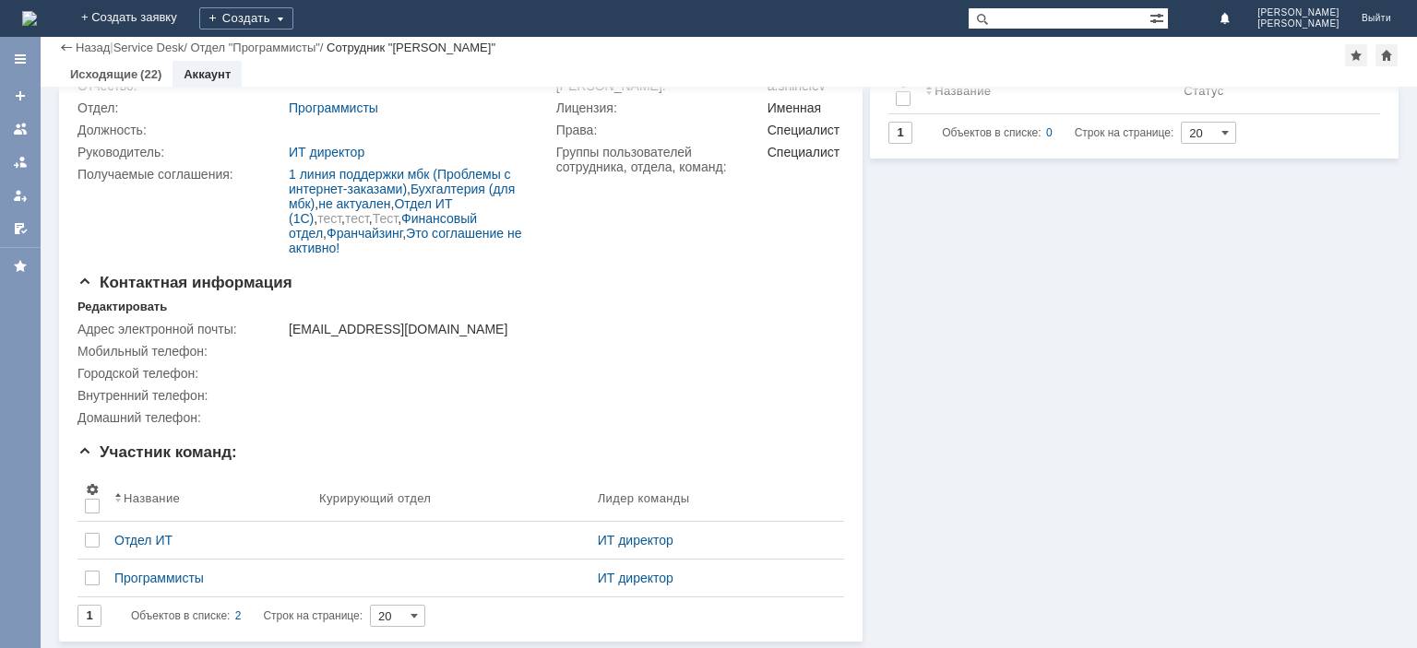
scroll to position [152, 0]
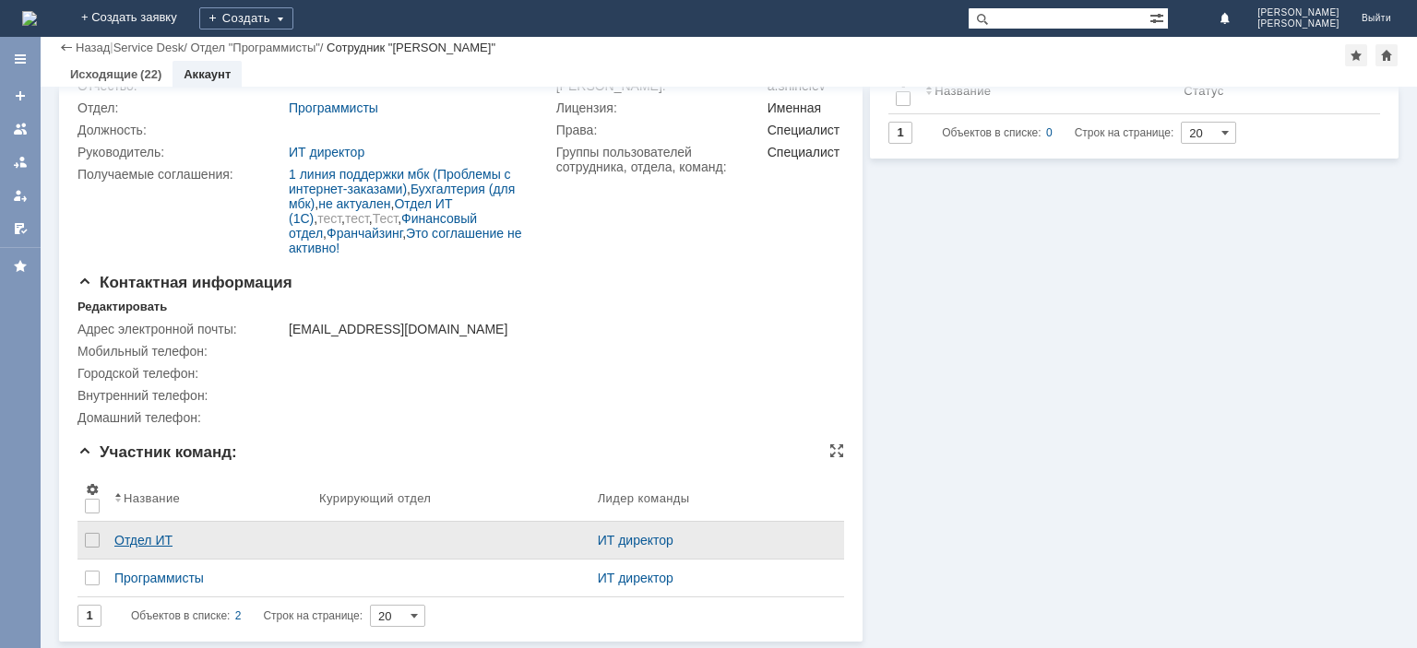
click at [146, 536] on div "Отдел ИТ" at bounding box center [209, 540] width 190 height 15
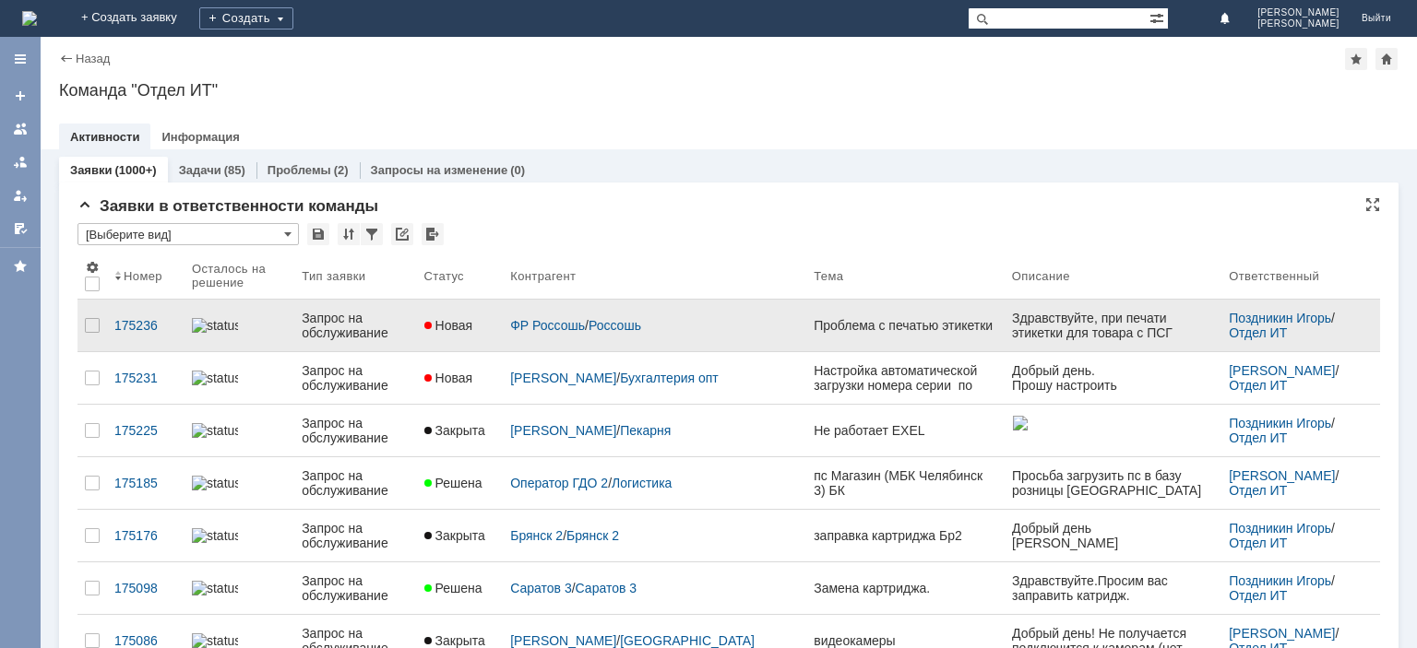
click at [363, 332] on div "Запрос на обслуживание" at bounding box center [355, 326] width 107 height 30
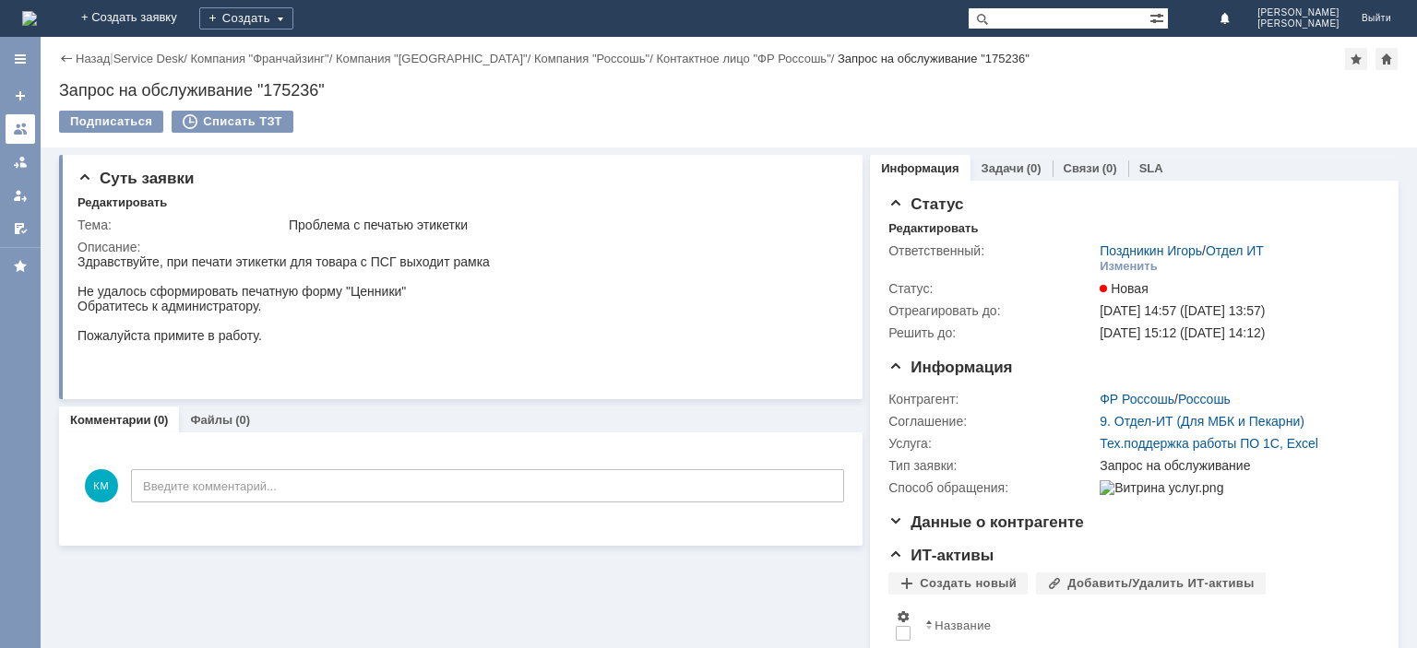
click at [32, 123] on link at bounding box center [21, 129] width 30 height 30
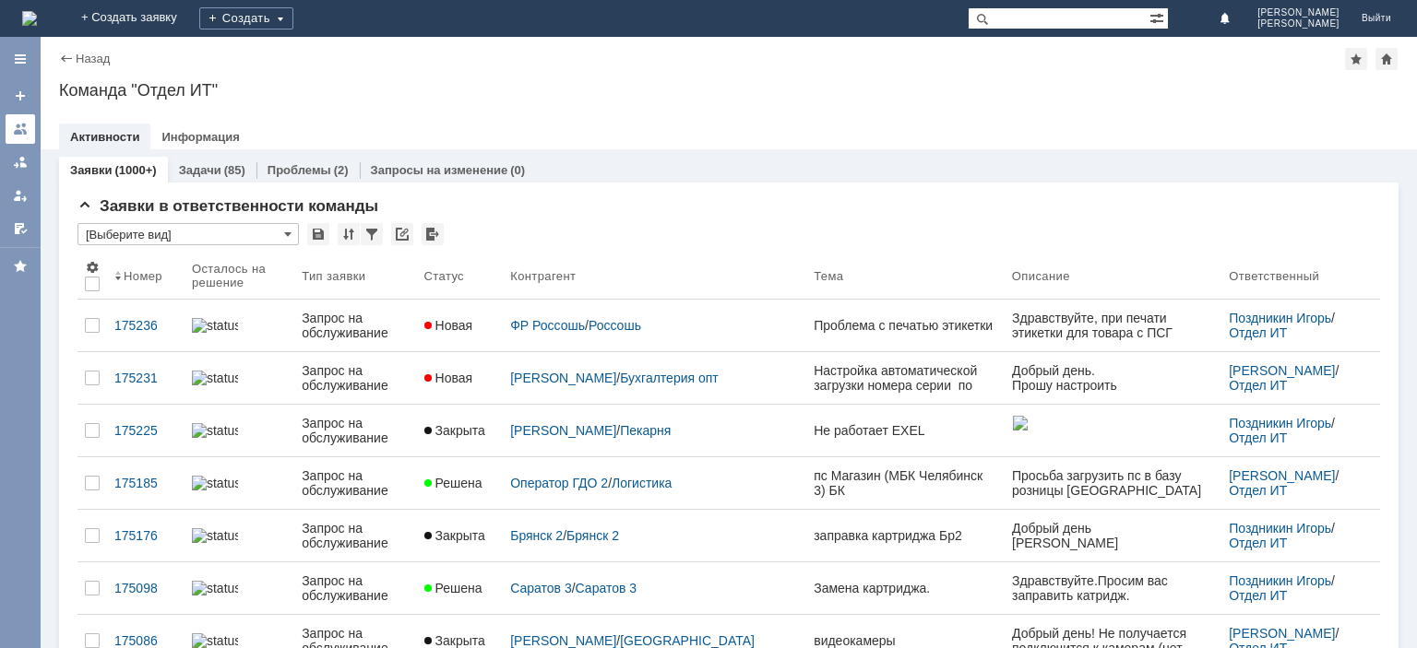
click at [19, 131] on div at bounding box center [20, 129] width 15 height 15
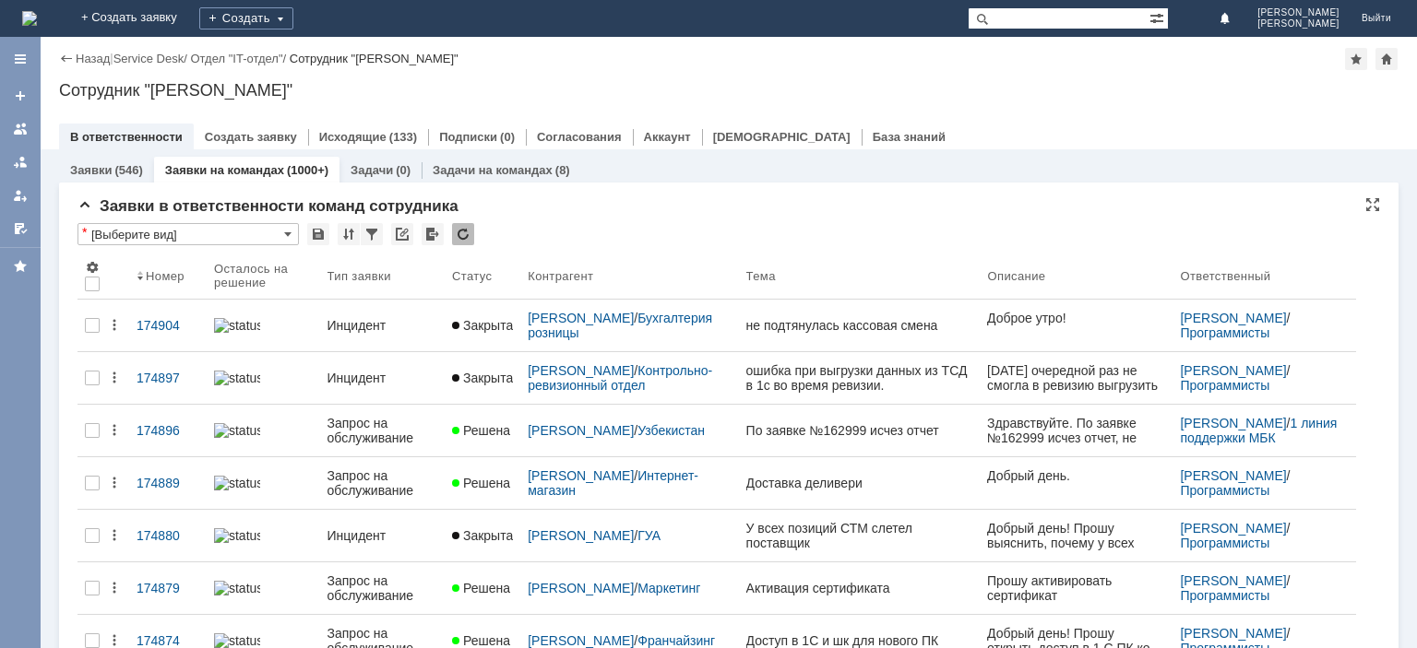
click at [468, 230] on div at bounding box center [463, 234] width 22 height 22
click at [467, 230] on div at bounding box center [463, 234] width 22 height 22
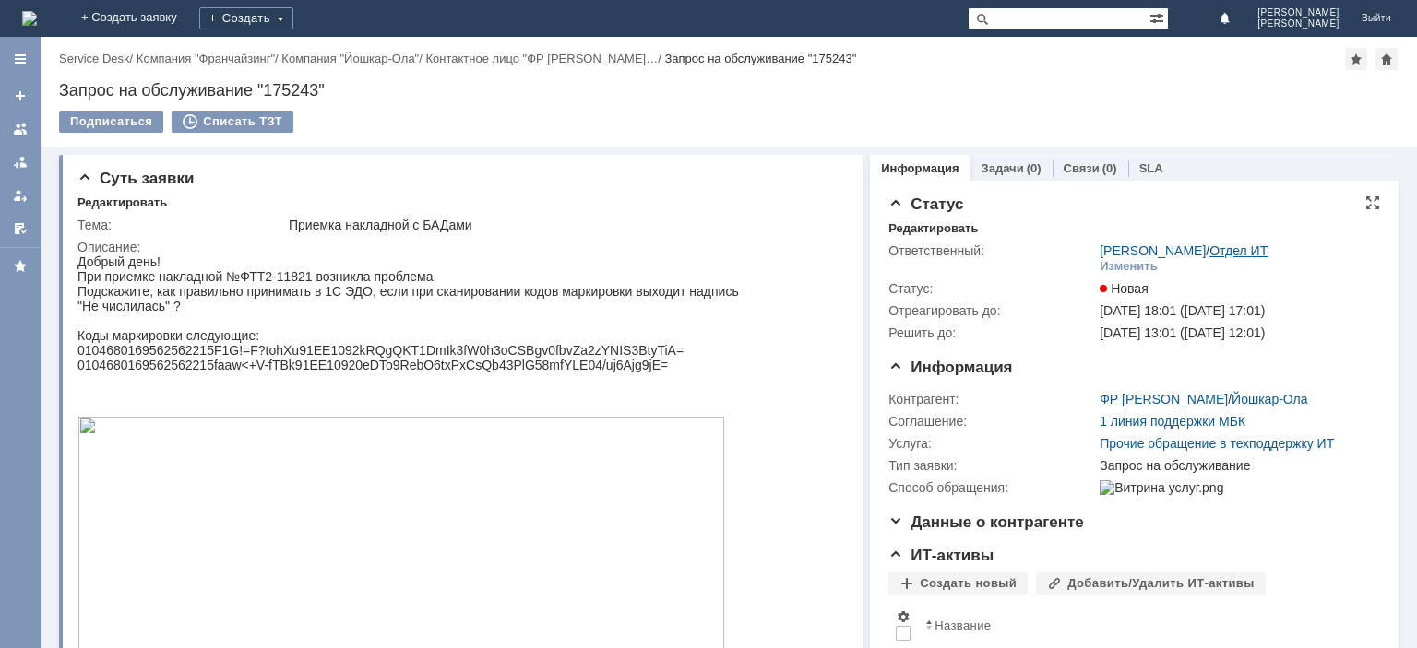
click at [1241, 244] on link "Отдел ИТ" at bounding box center [1238, 251] width 58 height 15
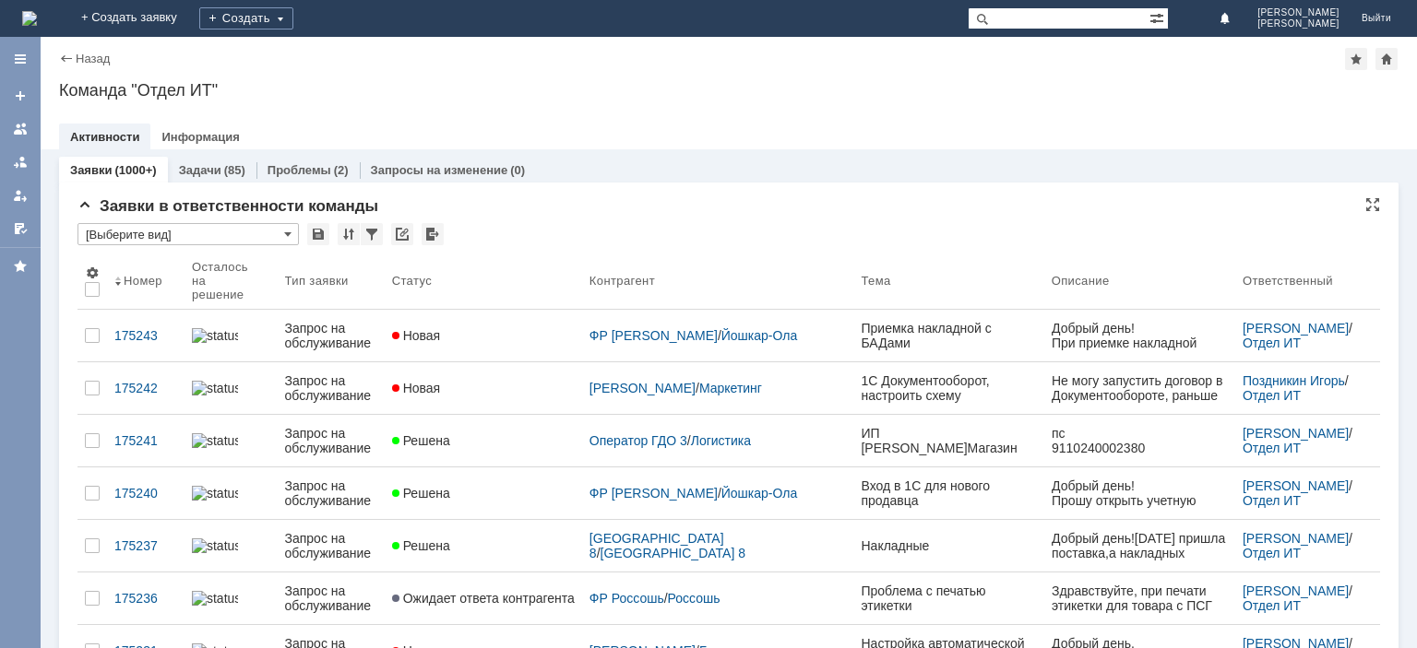
scroll to position [92, 0]
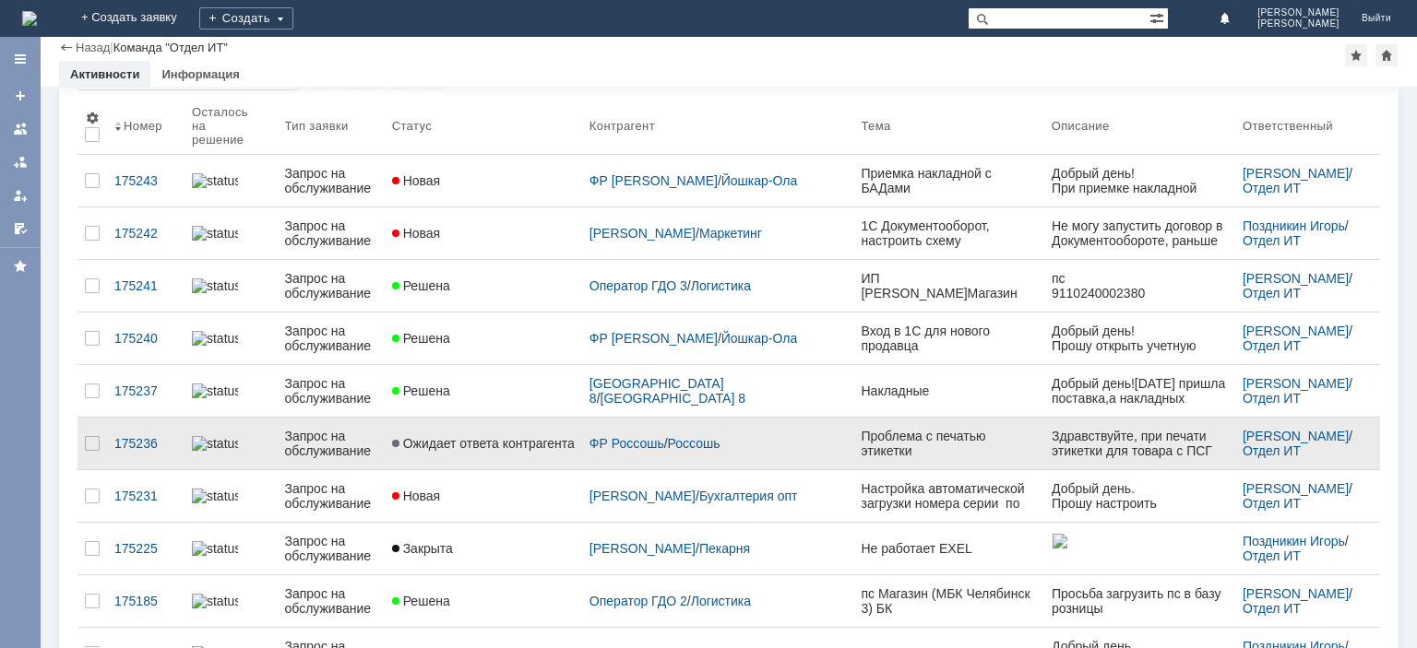
click at [362, 432] on div "Запрос на обслуживание" at bounding box center [331, 444] width 92 height 30
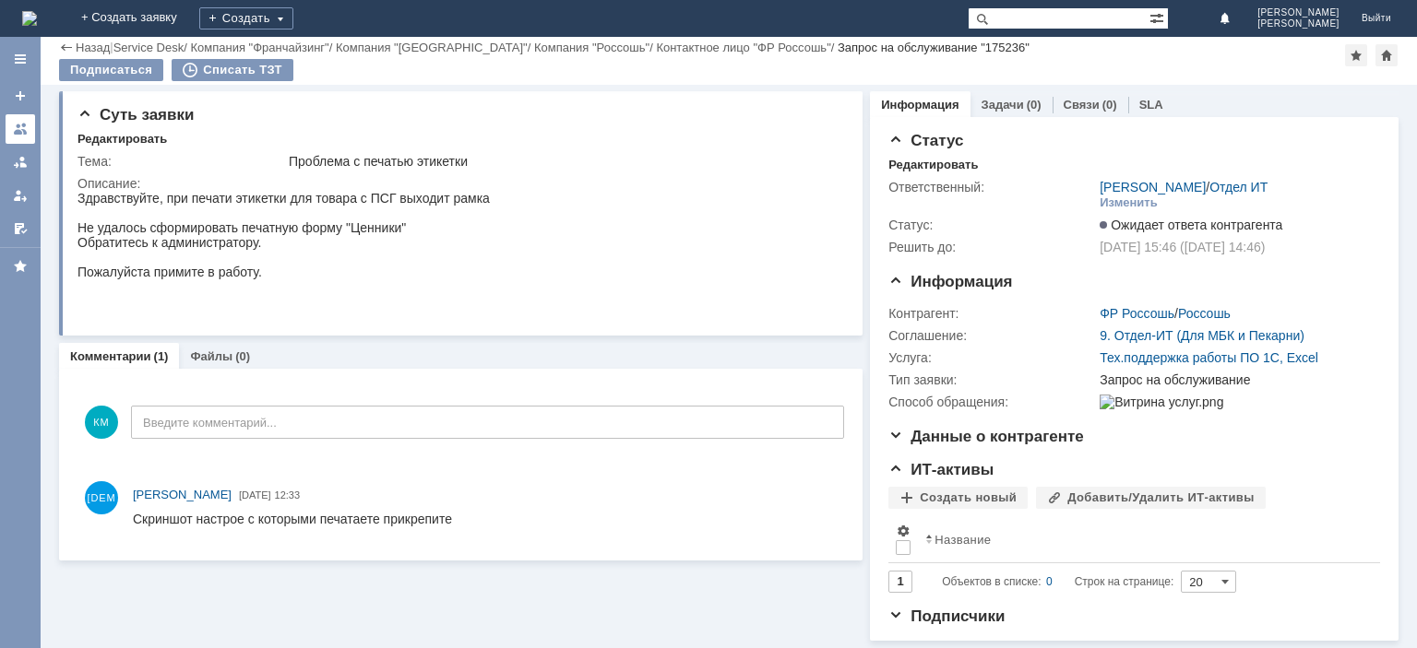
click at [18, 129] on div at bounding box center [20, 129] width 15 height 15
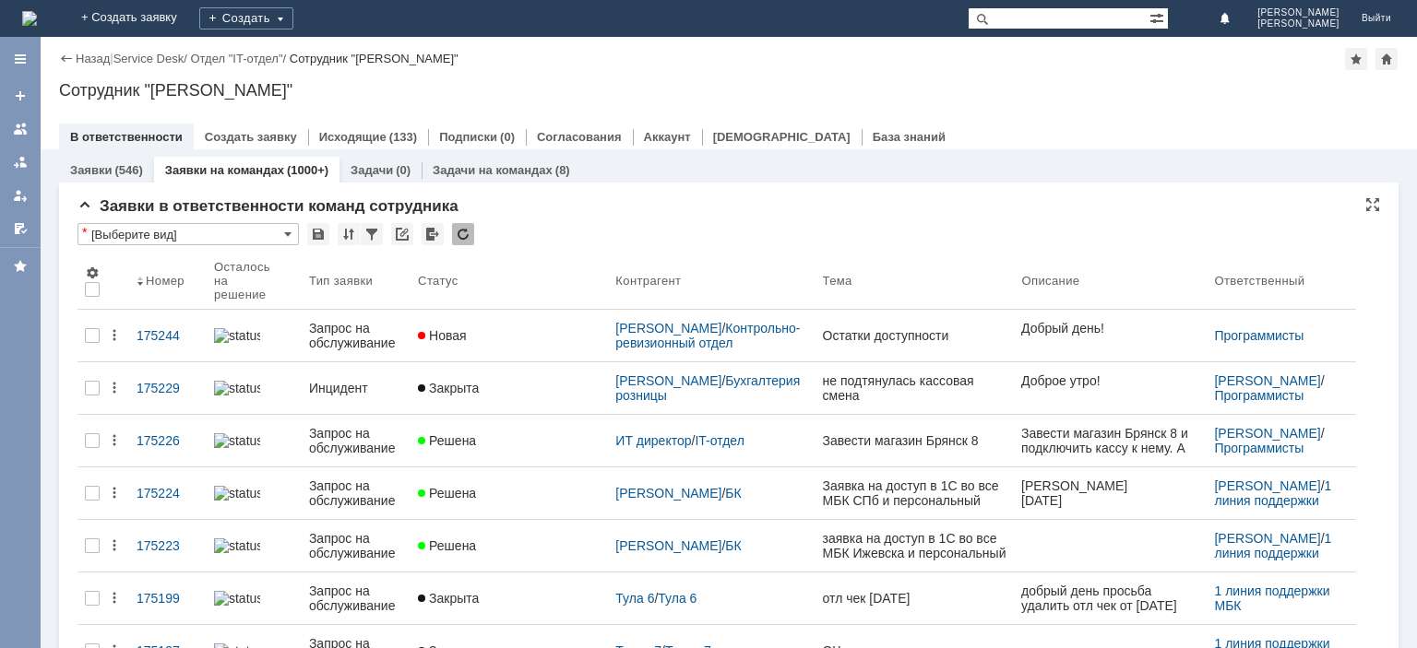
click at [463, 235] on div at bounding box center [463, 234] width 22 height 22
